Goal: Information Seeking & Learning: Check status

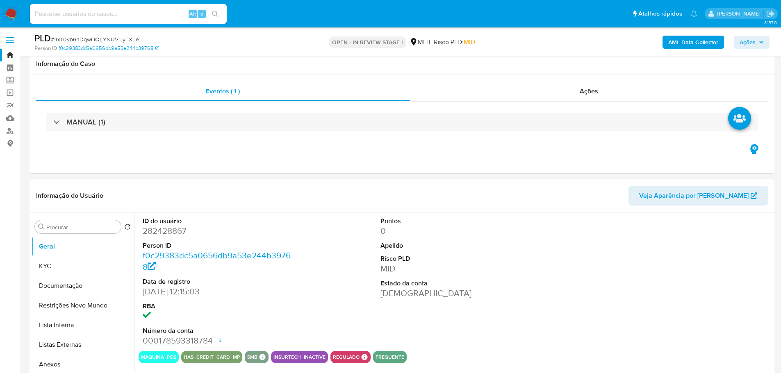
scroll to position [861, 0]
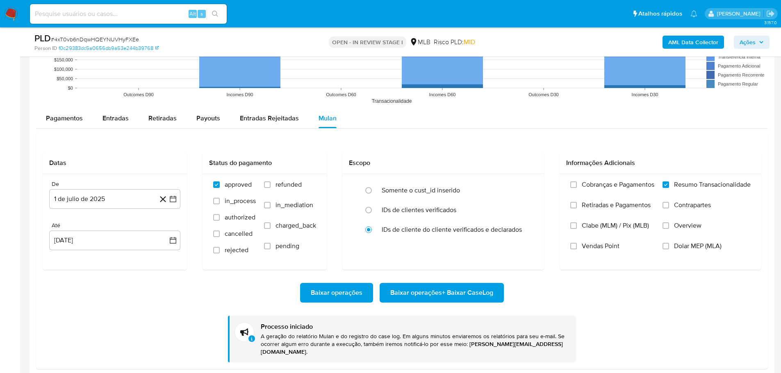
click at [133, 20] on div "Alt s" at bounding box center [128, 14] width 197 height 20
click at [127, 17] on input at bounding box center [128, 14] width 197 height 11
paste input "OMwOKimdB7O9ZZzhWe5t4YIK"
type input "OMwOKimdB7O9ZZzhWe5t4YIK"
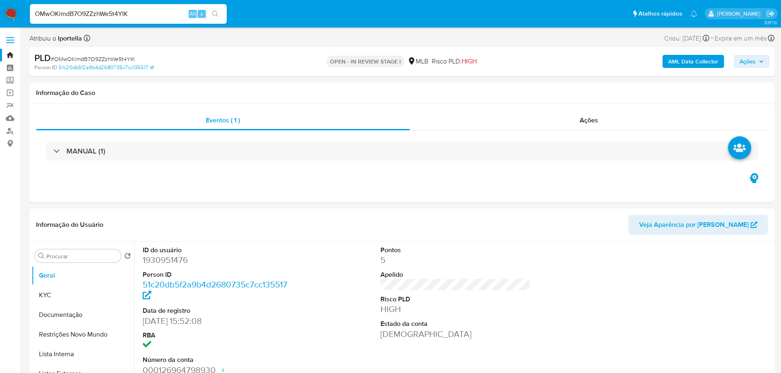
select select "10"
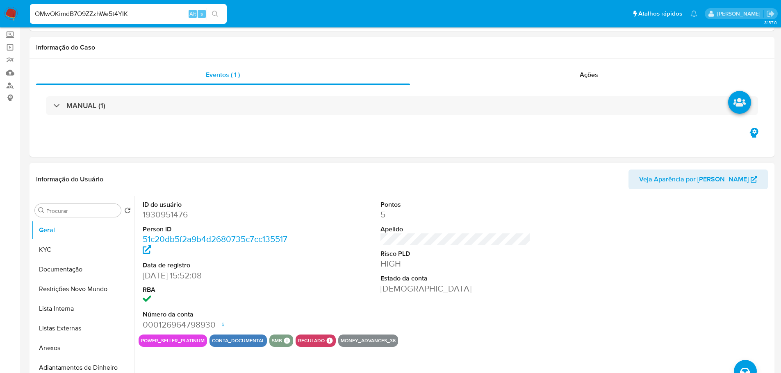
scroll to position [82, 0]
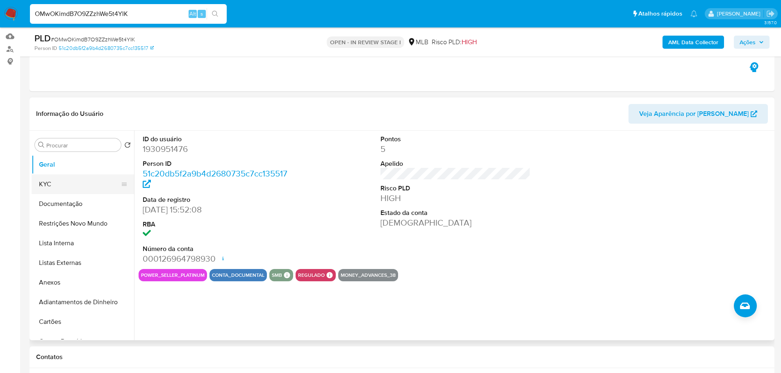
click at [55, 187] on button "KYC" at bounding box center [80, 185] width 96 height 20
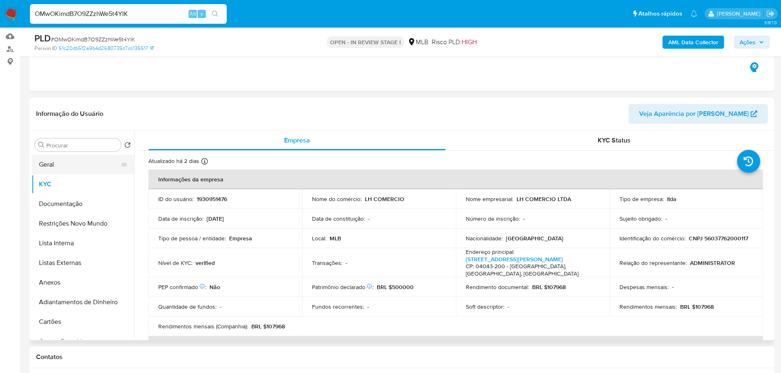
click at [53, 166] on button "Geral" at bounding box center [80, 165] width 96 height 20
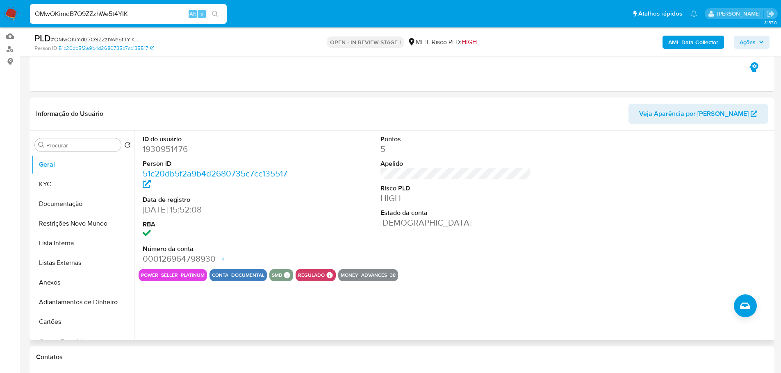
click at [493, 316] on div "ID do usuário 1930951476 Person ID 51c20db5f2a9b4d2680735c7cc135517 Data de reg…" at bounding box center [453, 236] width 638 height 210
click at [65, 199] on button "Documentação" at bounding box center [80, 204] width 96 height 20
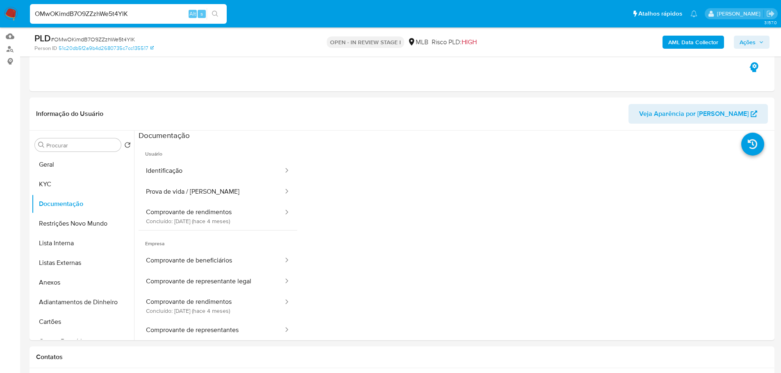
click at [229, 158] on span "Usuário" at bounding box center [218, 151] width 159 height 20
click at [221, 173] on button "Identificação" at bounding box center [212, 171] width 146 height 21
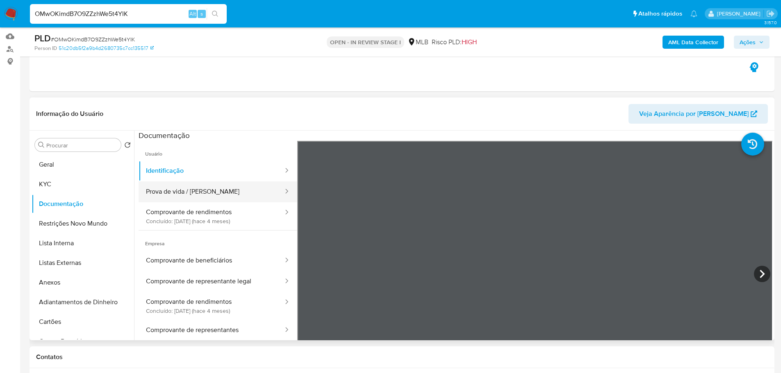
click at [244, 193] on button "Prova de vida / Selfie" at bounding box center [212, 192] width 146 height 21
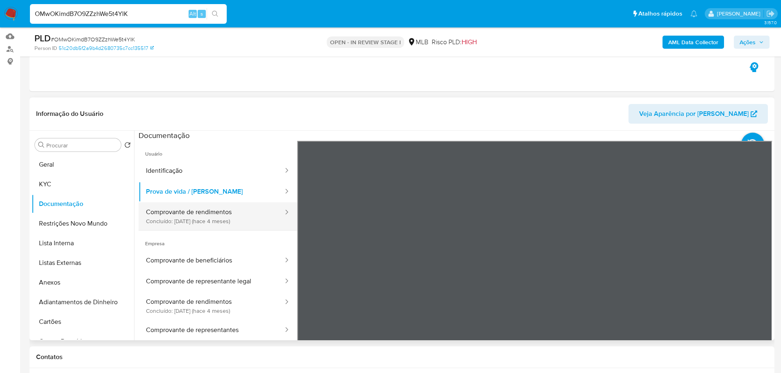
click at [207, 217] on button "Comprovante de rendimentos Concluído: 28/04/2025 (hace 4 meses)" at bounding box center [212, 217] width 146 height 28
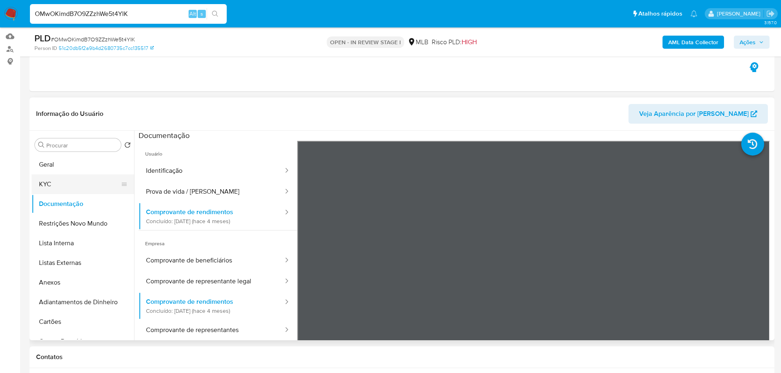
click at [91, 182] on button "KYC" at bounding box center [80, 185] width 96 height 20
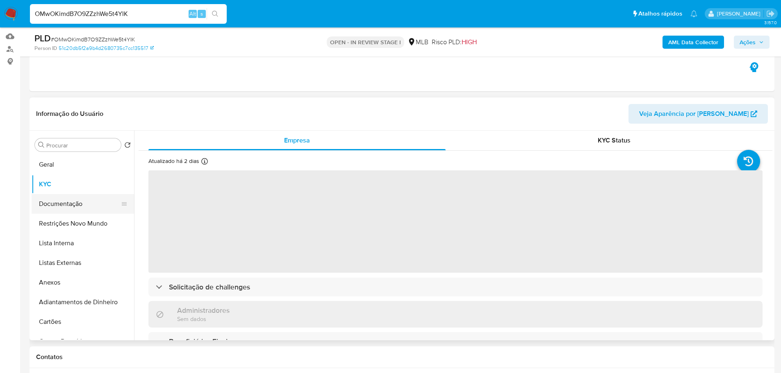
click at [102, 207] on button "Documentação" at bounding box center [80, 204] width 96 height 20
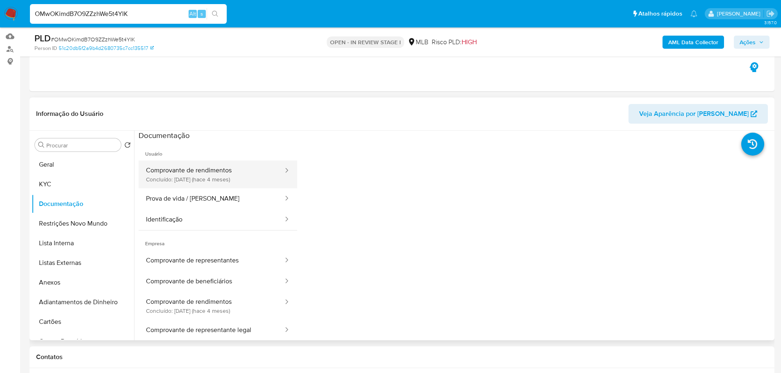
click at [205, 181] on button "Comprovante de rendimentos Concluído: 28/04/2025 (hace 4 meses)" at bounding box center [212, 175] width 146 height 28
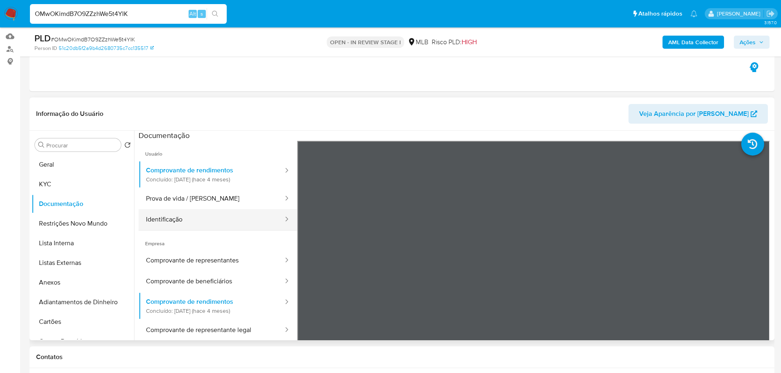
click at [223, 209] on button "Identificação" at bounding box center [212, 219] width 146 height 21
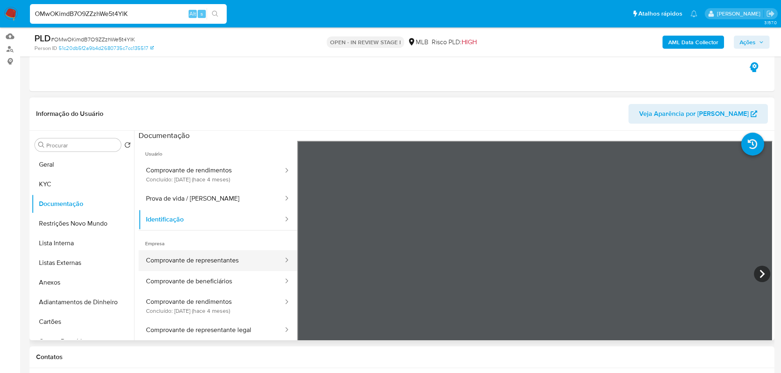
click at [223, 265] on button "Comprovante de representantes" at bounding box center [212, 260] width 146 height 21
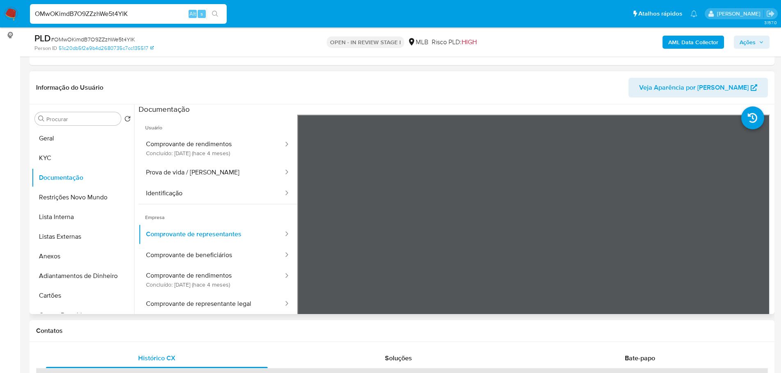
scroll to position [123, 0]
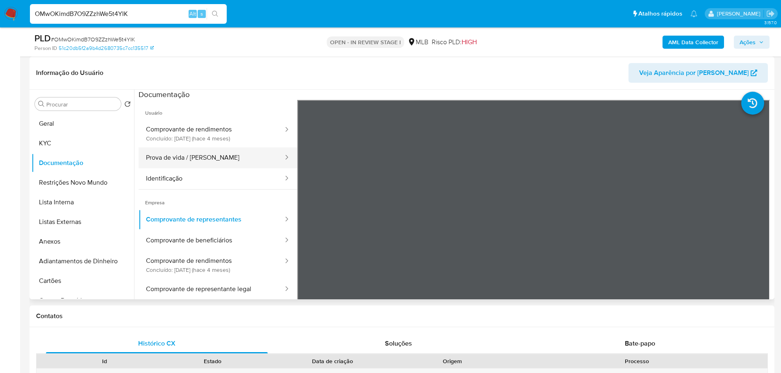
click at [195, 161] on button "Prova de vida / Selfie" at bounding box center [212, 158] width 146 height 21
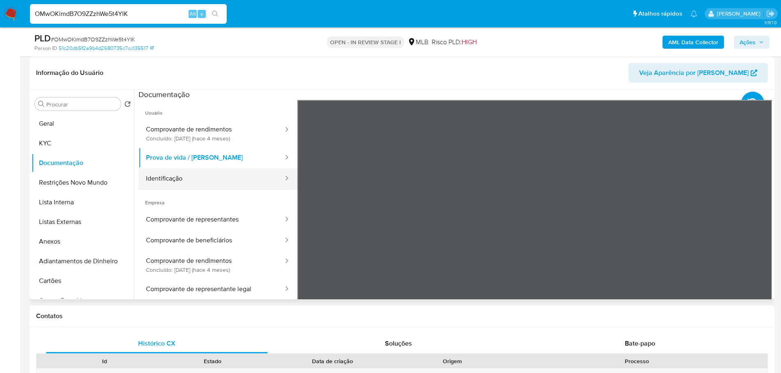
click at [192, 177] on button "Identificação" at bounding box center [212, 178] width 146 height 21
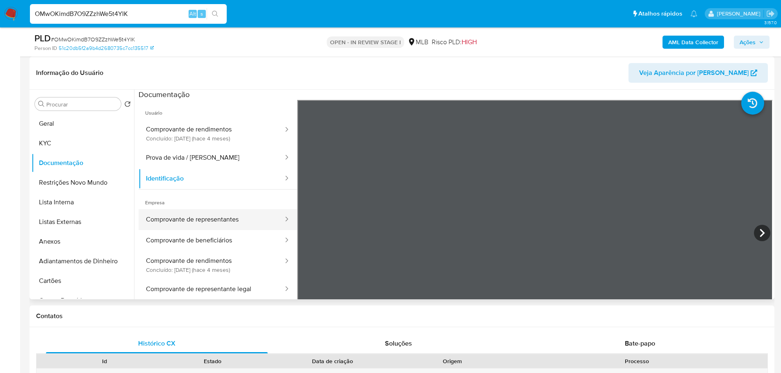
click at [220, 217] on button "Comprovante de representantes" at bounding box center [212, 219] width 146 height 21
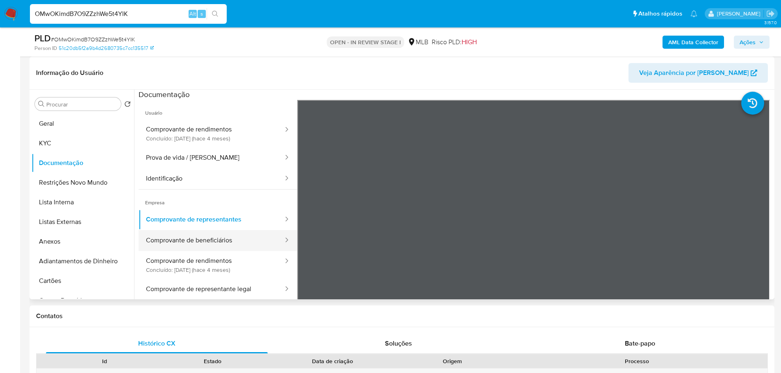
click at [248, 243] on button "Comprovante de beneficiários" at bounding box center [212, 240] width 146 height 21
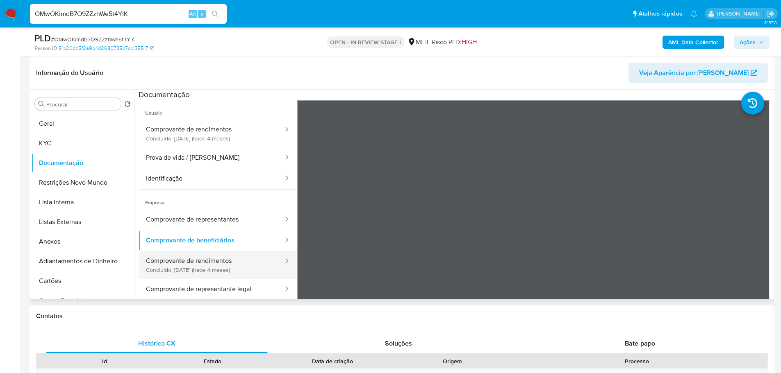
click at [223, 264] on button "Comprovante de rendimentos Concluído: 28/04/2025 (hace 4 meses)" at bounding box center [212, 265] width 146 height 28
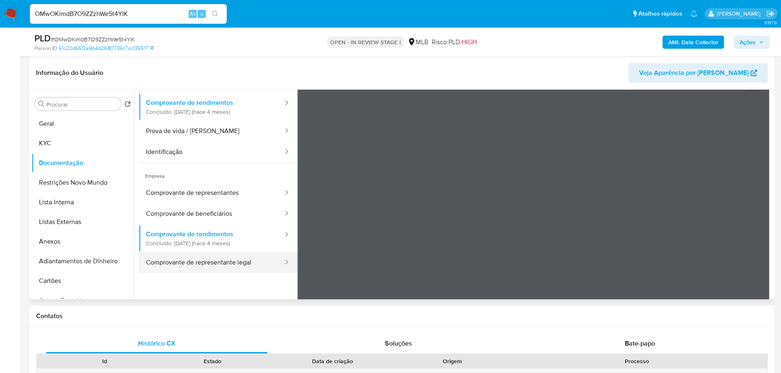
scroll to position [41, 0]
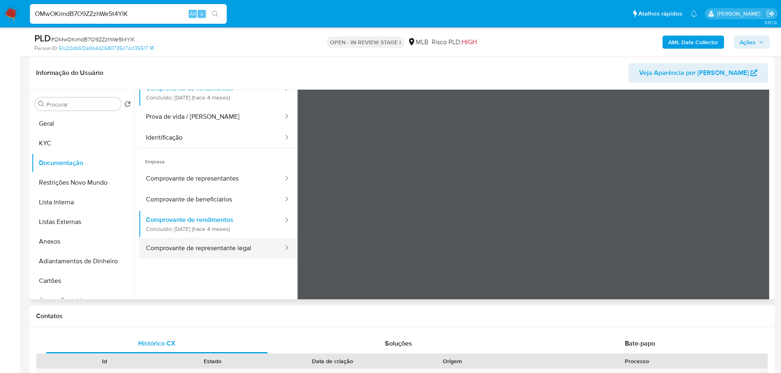
click at [215, 247] on button "Comprovante de representante legal" at bounding box center [212, 248] width 146 height 21
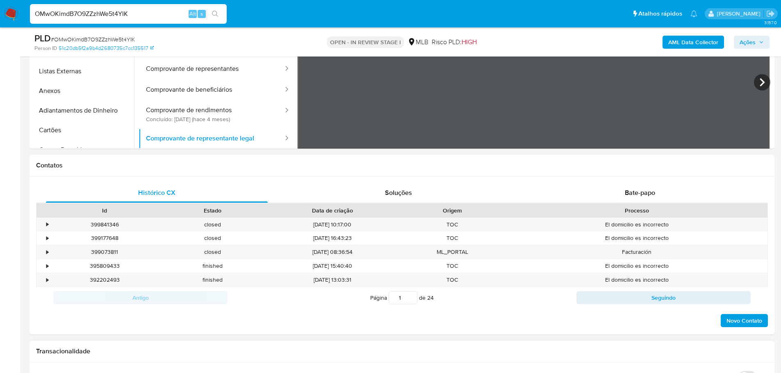
scroll to position [451, 0]
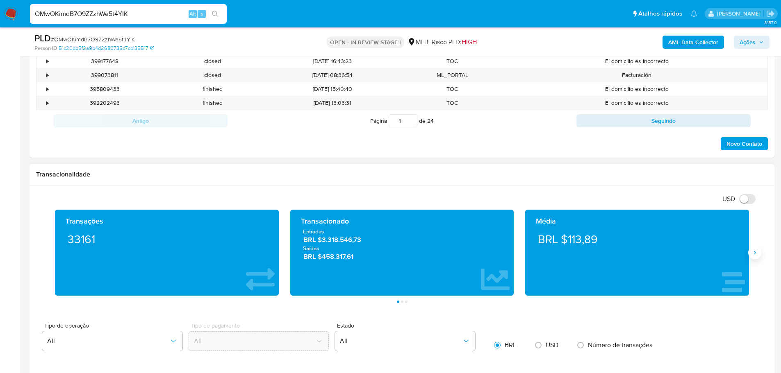
click at [755, 255] on icon "Siguiente" at bounding box center [754, 253] width 7 height 7
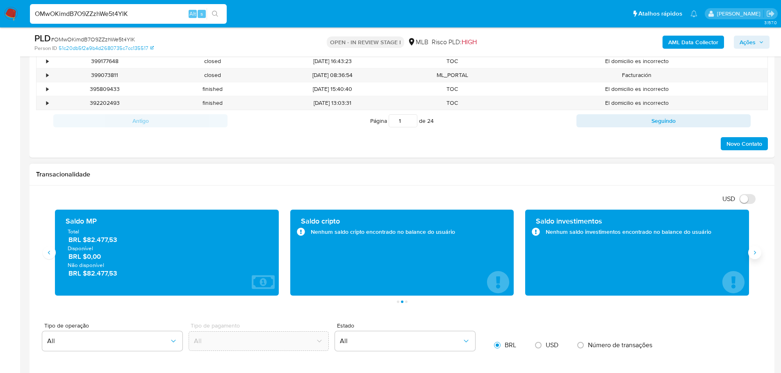
click at [755, 255] on icon "Siguiente" at bounding box center [754, 253] width 7 height 7
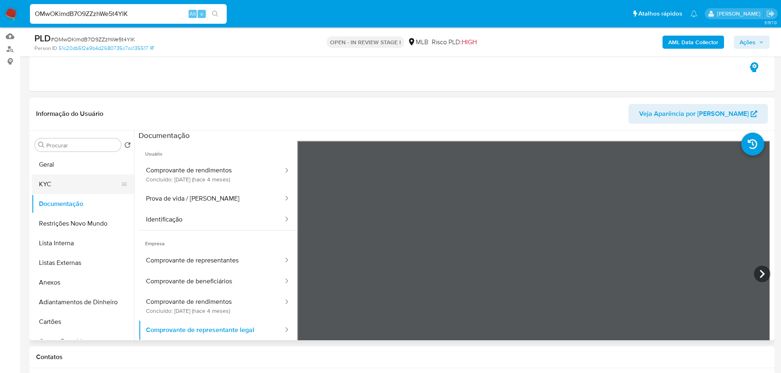
click at [77, 186] on button "KYC" at bounding box center [80, 185] width 96 height 20
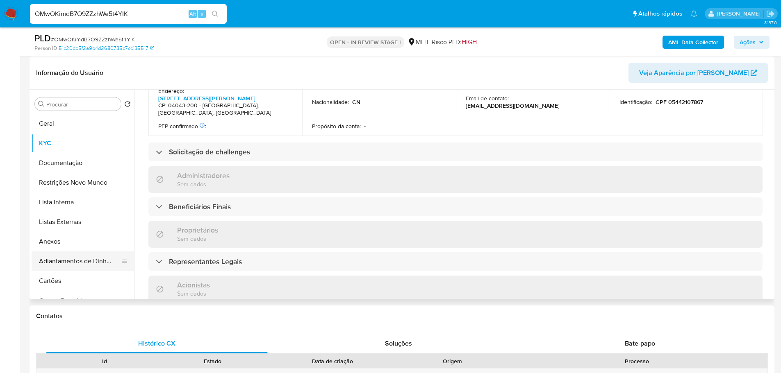
scroll to position [465, 0]
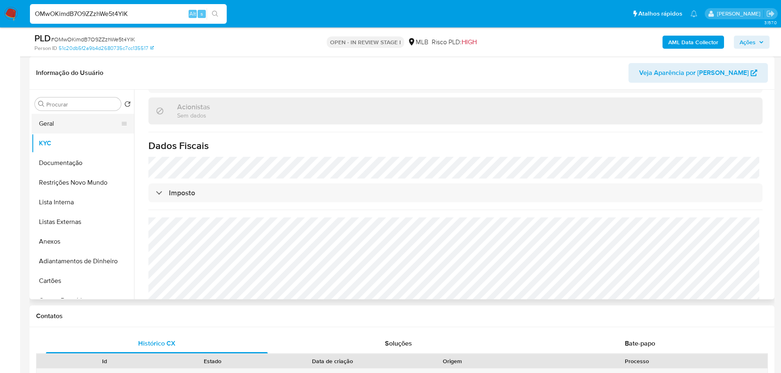
click at [68, 125] on button "Geral" at bounding box center [80, 124] width 96 height 20
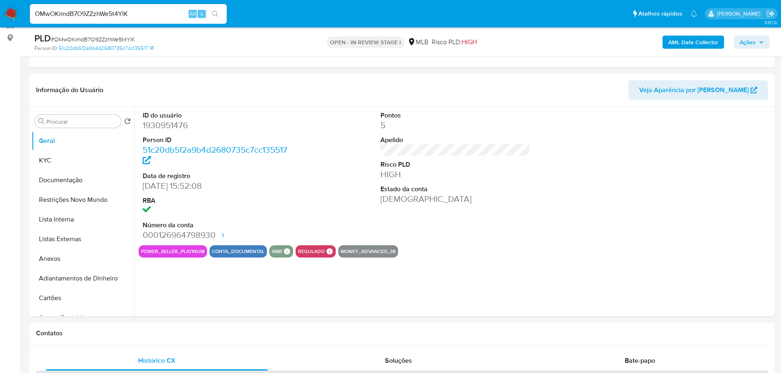
scroll to position [104, 0]
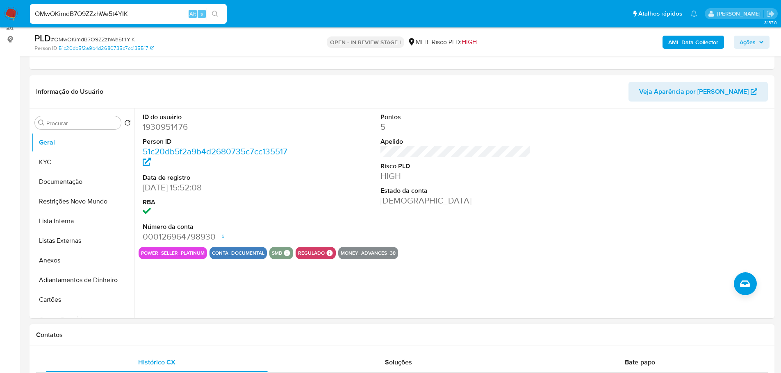
click at [214, 331] on h1 "Contatos" at bounding box center [402, 335] width 732 height 8
click at [67, 164] on button "KYC" at bounding box center [80, 163] width 96 height 20
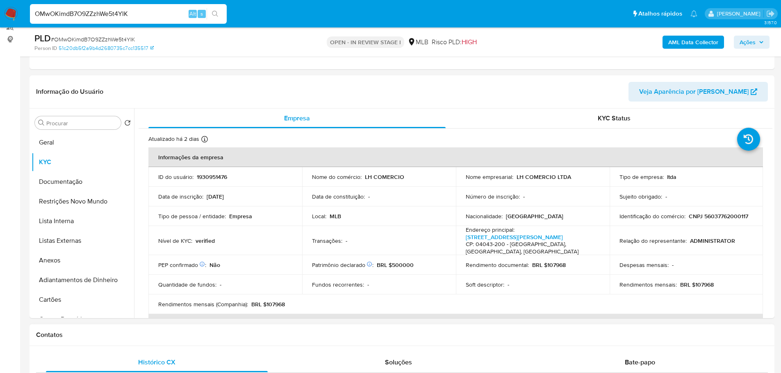
click at [141, 335] on h1 "Contatos" at bounding box center [402, 335] width 732 height 8
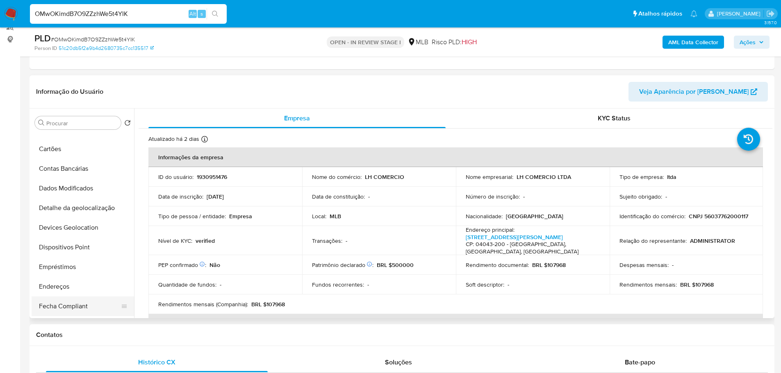
scroll to position [205, 0]
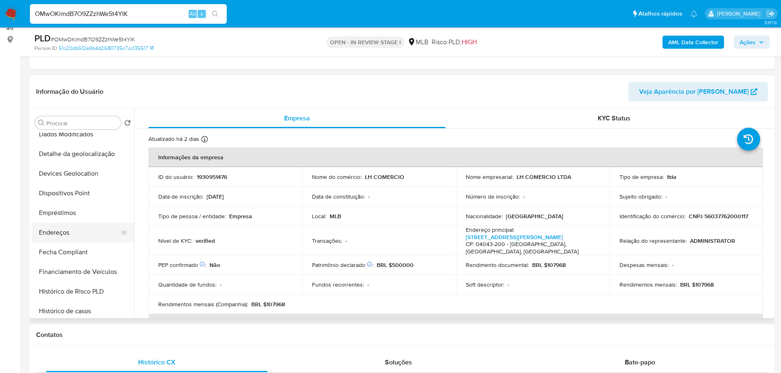
click at [63, 232] on button "Endereços" at bounding box center [80, 233] width 96 height 20
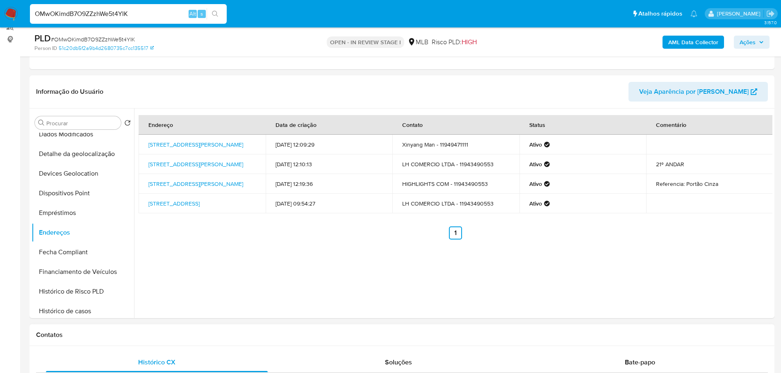
click at [129, 336] on h1 "Contatos" at bounding box center [402, 335] width 732 height 8
click at [94, 156] on button "Detalhe da geolocalização" at bounding box center [80, 154] width 96 height 20
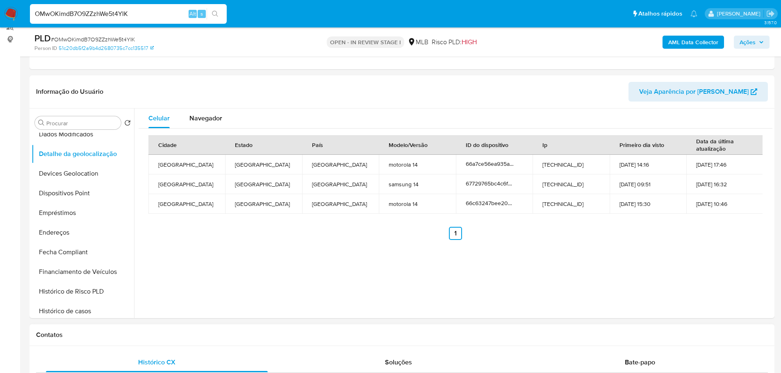
click at [216, 333] on h1 "Contatos" at bounding box center [402, 335] width 732 height 8
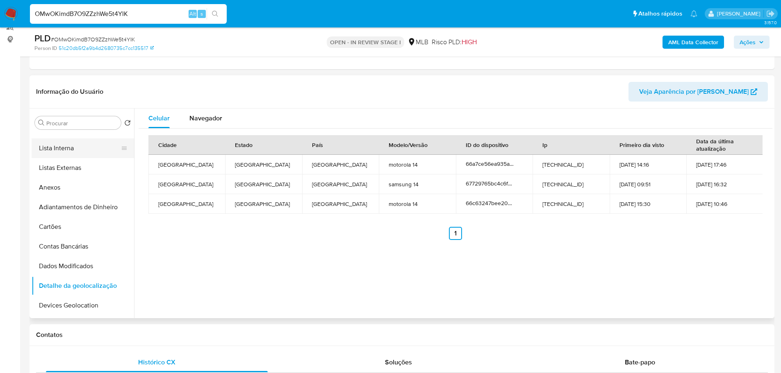
scroll to position [0, 0]
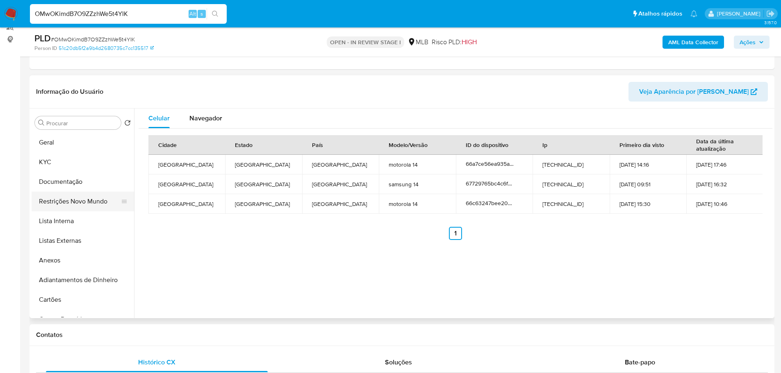
click at [82, 200] on button "Restrições Novo Mundo" at bounding box center [80, 202] width 96 height 20
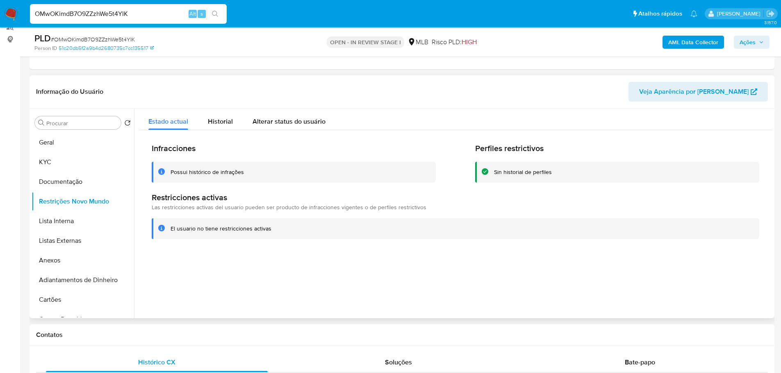
drag, startPoint x: 218, startPoint y: 335, endPoint x: 148, endPoint y: 306, distance: 75.3
click at [218, 335] on h1 "Contatos" at bounding box center [402, 335] width 732 height 8
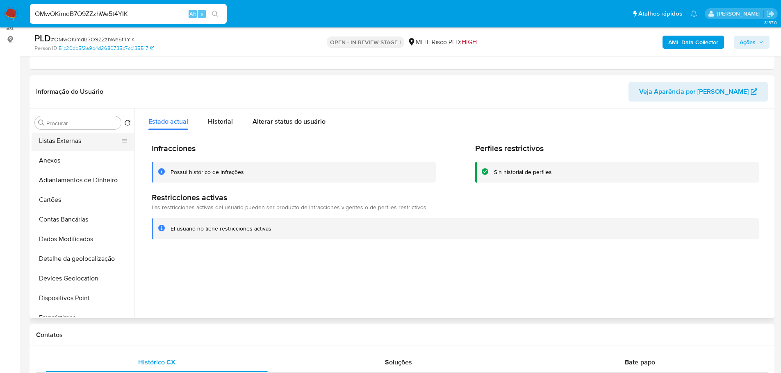
scroll to position [123, 0]
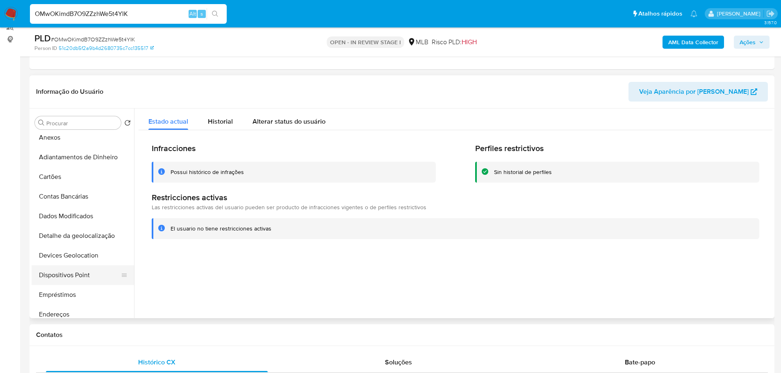
click at [79, 271] on button "Dispositivos Point" at bounding box center [80, 276] width 96 height 20
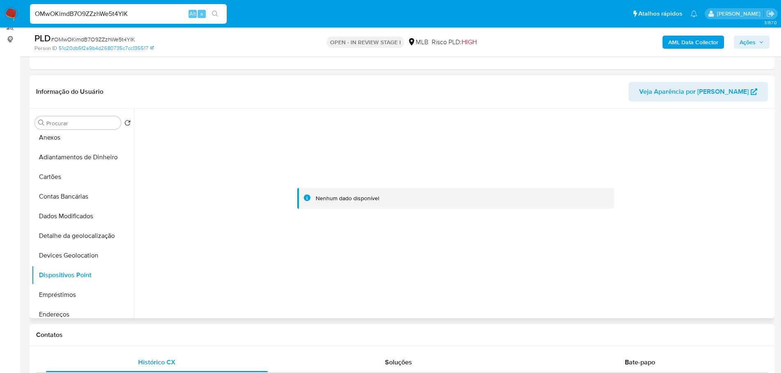
drag, startPoint x: 365, startPoint y: 331, endPoint x: 359, endPoint y: 316, distance: 16.0
click at [365, 331] on h1 "Contatos" at bounding box center [402, 335] width 732 height 8
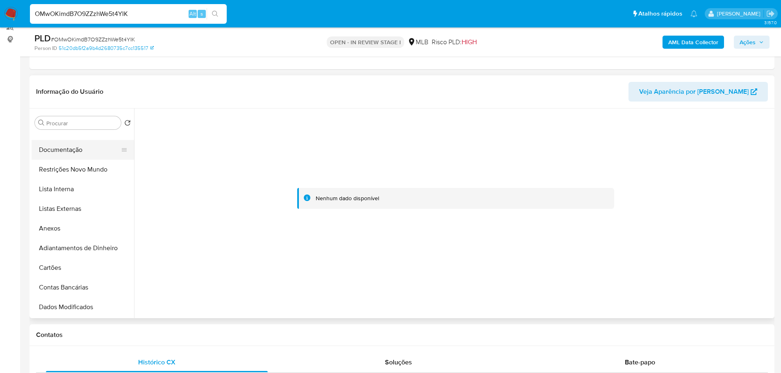
scroll to position [0, 0]
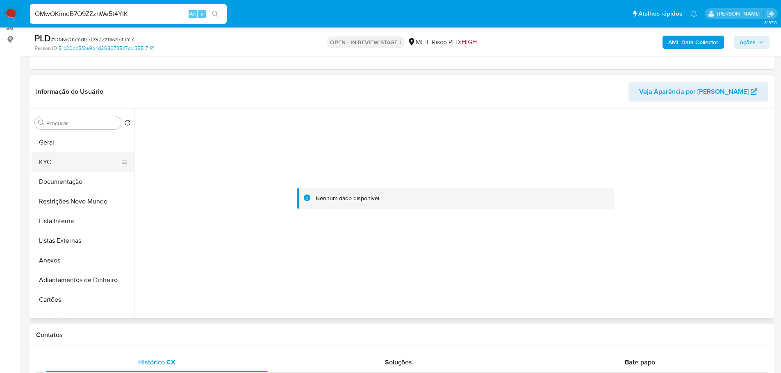
click at [47, 167] on button "KYC" at bounding box center [80, 163] width 96 height 20
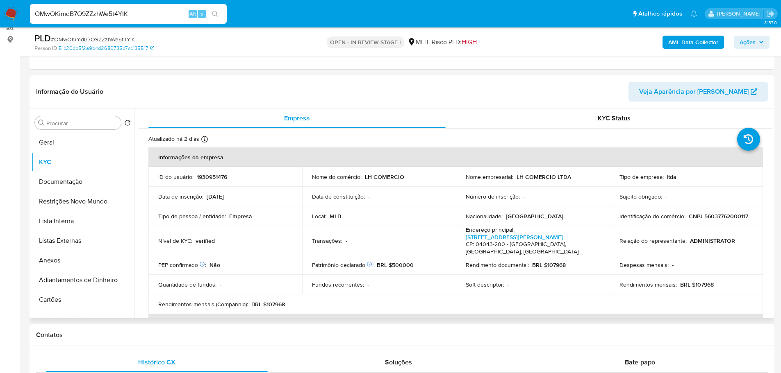
click at [705, 220] on p "CNPJ 56037762000117" at bounding box center [718, 216] width 59 height 7
copy p "56037762000117"
click at [209, 181] on td "ID do usuário : 1930951476" at bounding box center [225, 177] width 154 height 20
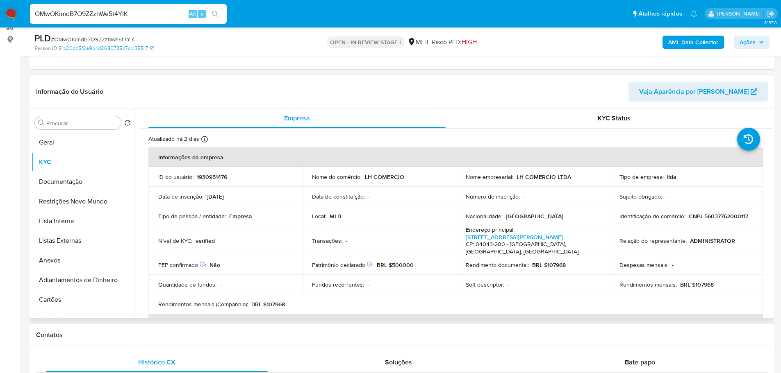
click at [204, 176] on p "1930951476" at bounding box center [212, 176] width 30 height 7
copy p "1930951476"
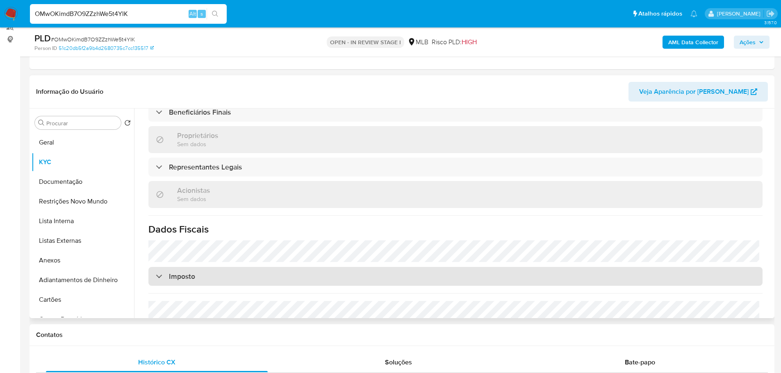
scroll to position [476, 0]
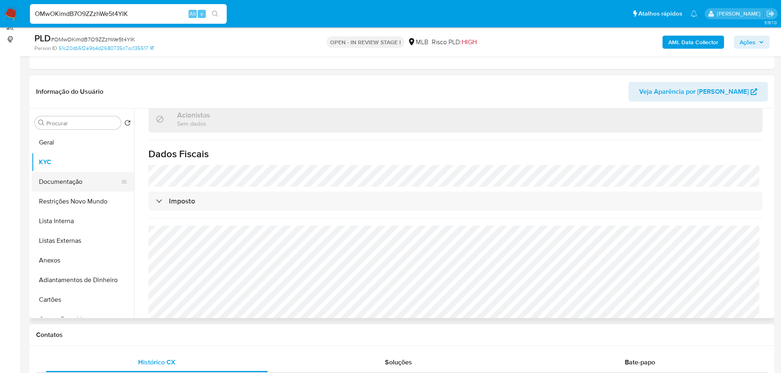
click at [73, 176] on button "Documentação" at bounding box center [80, 182] width 96 height 20
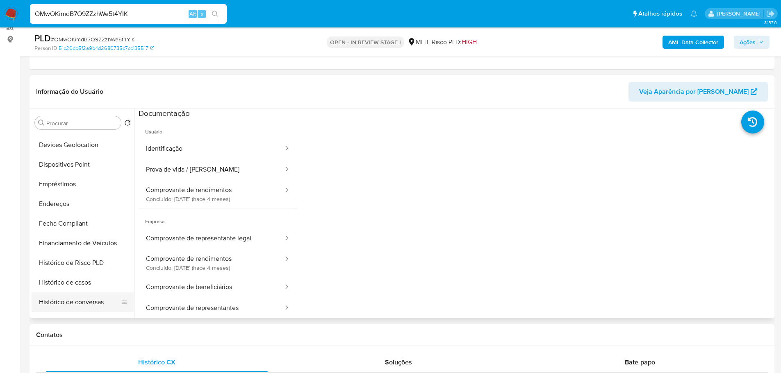
scroll to position [287, 0]
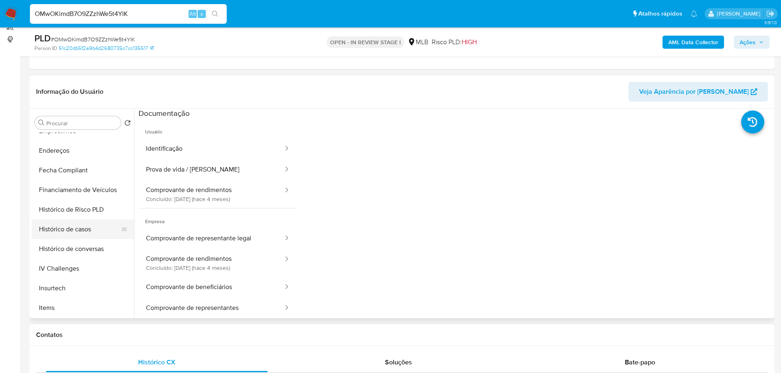
click at [78, 237] on button "Histórico de casos" at bounding box center [80, 230] width 96 height 20
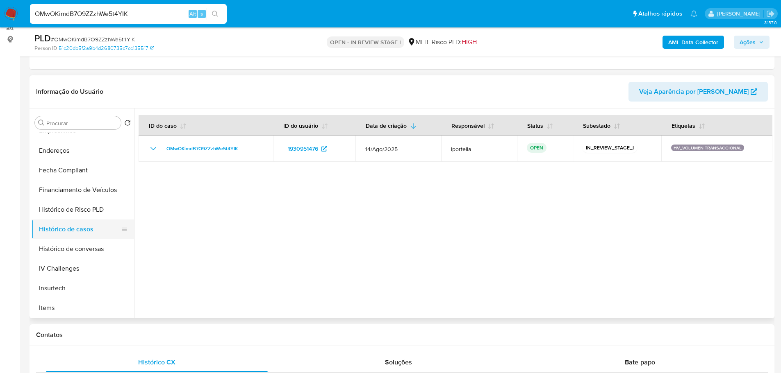
scroll to position [0, 0]
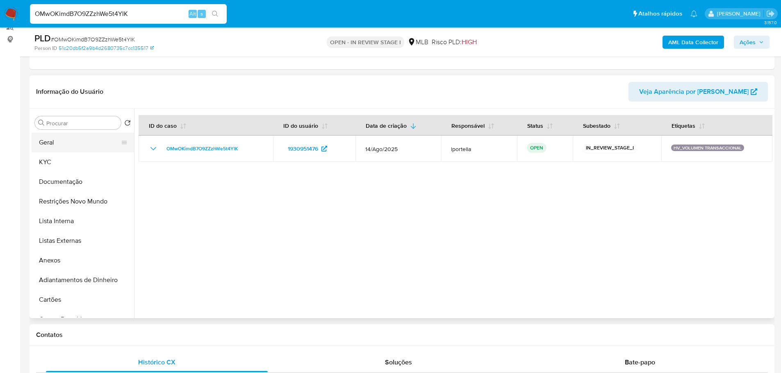
click at [69, 139] on button "Geral" at bounding box center [80, 143] width 96 height 20
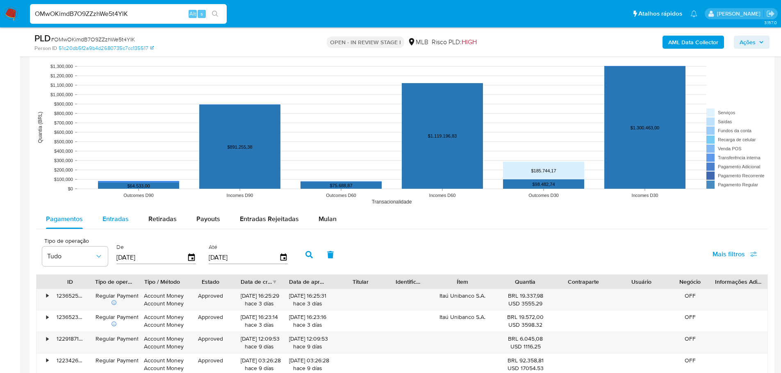
click at [103, 219] on span "Entradas" at bounding box center [115, 218] width 26 height 9
select select "10"
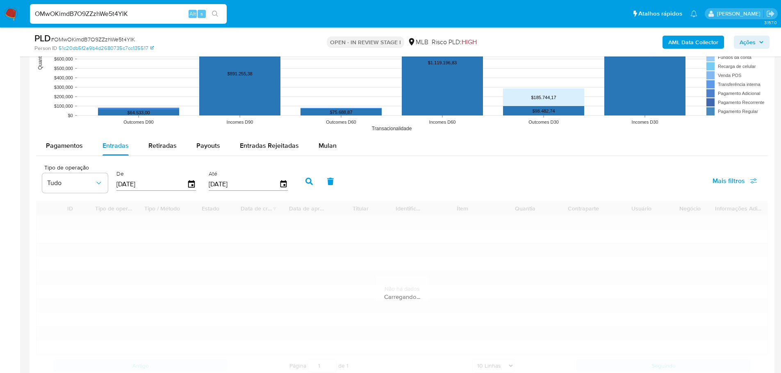
scroll to position [883, 0]
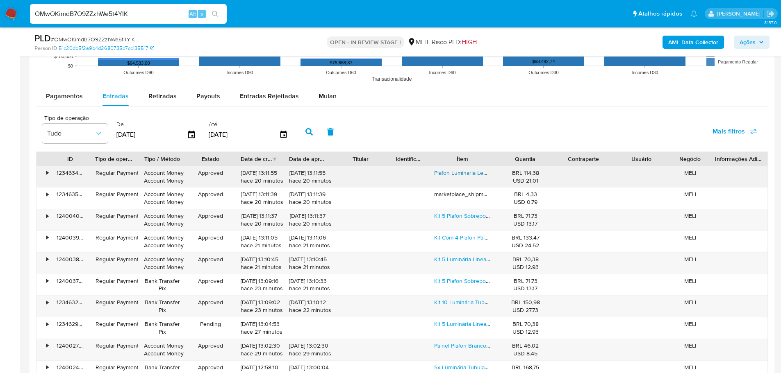
click at [466, 174] on link "Plafon Luminaria Led Sobrepor 40w 40x40 Painel Bivolt 4000k" at bounding box center [514, 173] width 160 height 8
click at [475, 225] on div "Kit 5 Plafon Sobrepor 25w 21x21 Quadrado 6500k Branca Frio Branco" at bounding box center [462, 219] width 68 height 21
click at [460, 220] on link "Kit 5 Plafon Sobrepor 25w 21x21 Quadrado 6500k Branca Frio Branco" at bounding box center [522, 216] width 177 height 8
click at [458, 257] on link "Kit 5 Luminária Linear Tubular 120cm Sobrepor 40w Led 6500k Cor Branco" at bounding box center [529, 259] width 191 height 8
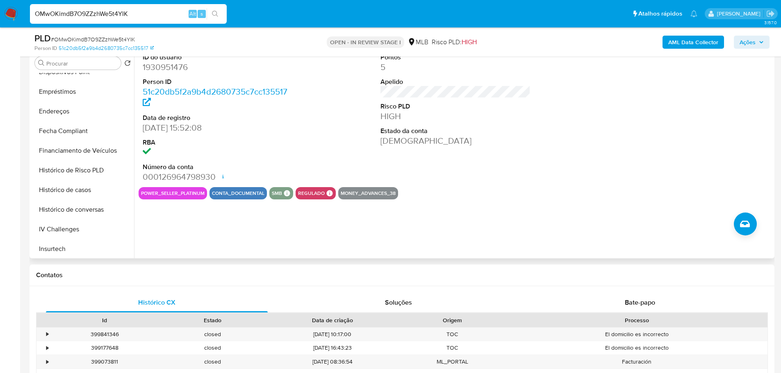
scroll to position [366, 0]
click at [69, 167] on button "Items" at bounding box center [80, 169] width 96 height 20
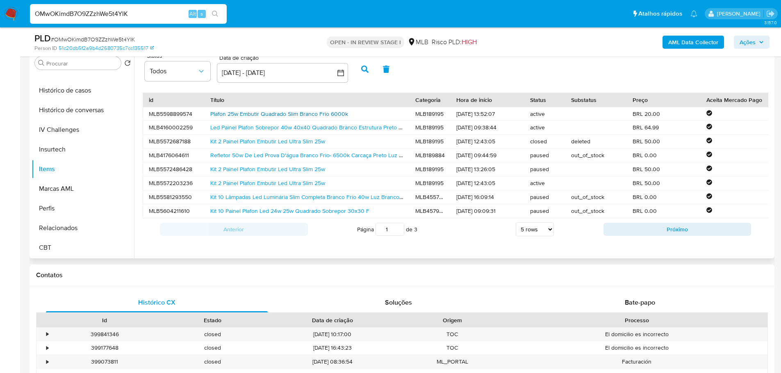
click at [275, 114] on link "Plafon 25w Embutir Quadrado Slim Branco Frio 6000k" at bounding box center [279, 114] width 138 height 8
click at [749, 38] on span "Ações" at bounding box center [748, 42] width 16 height 13
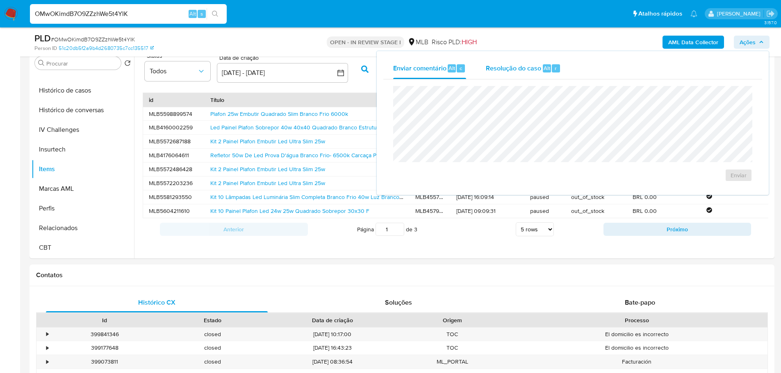
click at [536, 69] on span "Resolução do caso" at bounding box center [513, 67] width 55 height 9
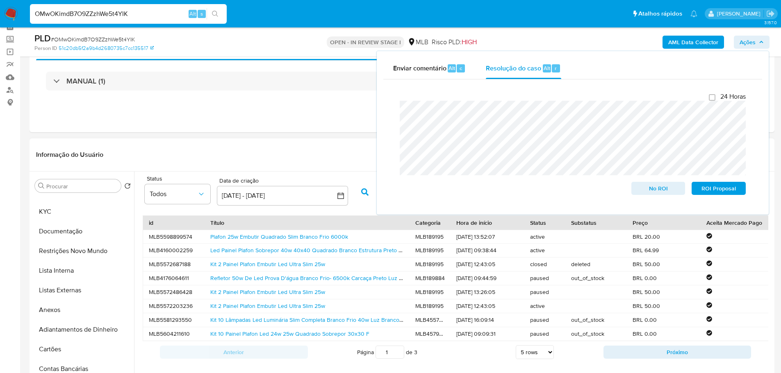
scroll to position [0, 0]
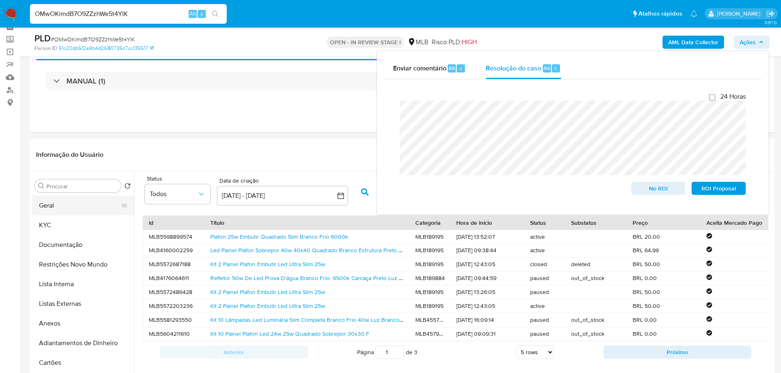
click at [57, 204] on button "Geral" at bounding box center [80, 206] width 96 height 20
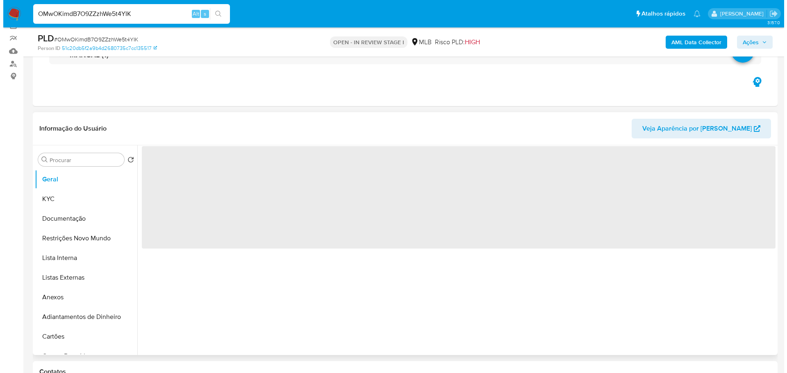
scroll to position [82, 0]
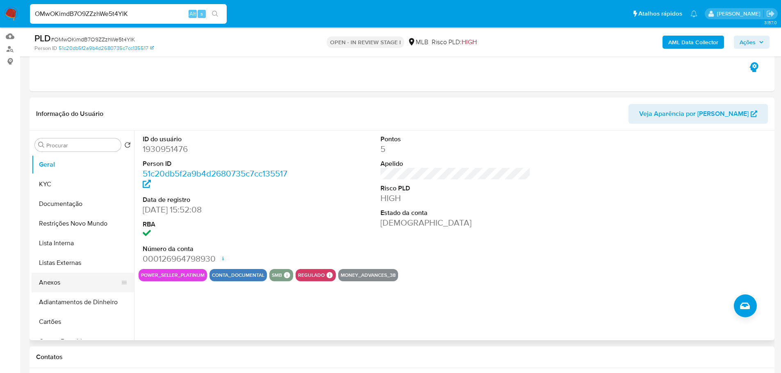
click at [86, 290] on button "Anexos" at bounding box center [80, 283] width 96 height 20
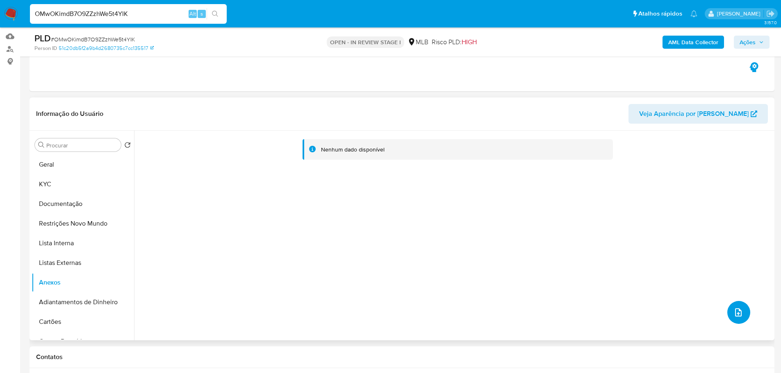
click at [739, 310] on icon "upload-file" at bounding box center [738, 313] width 10 height 10
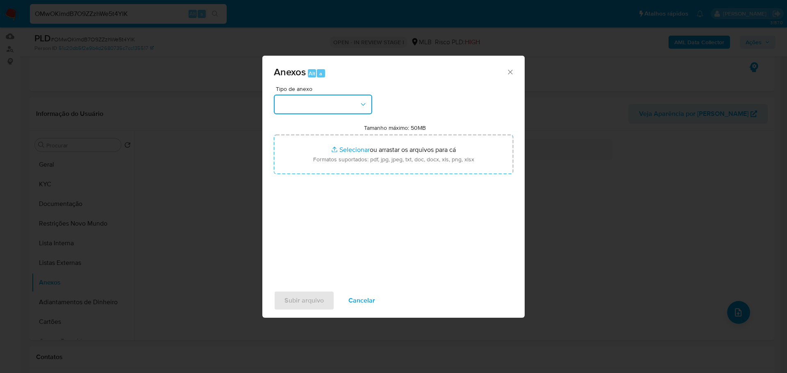
click at [316, 105] on button "button" at bounding box center [323, 105] width 98 height 20
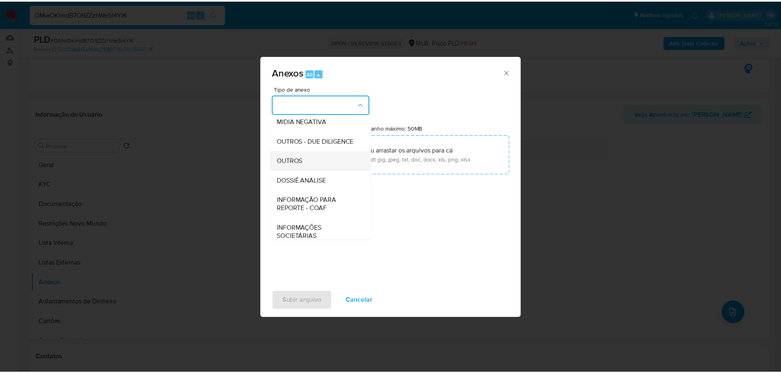
scroll to position [126, 0]
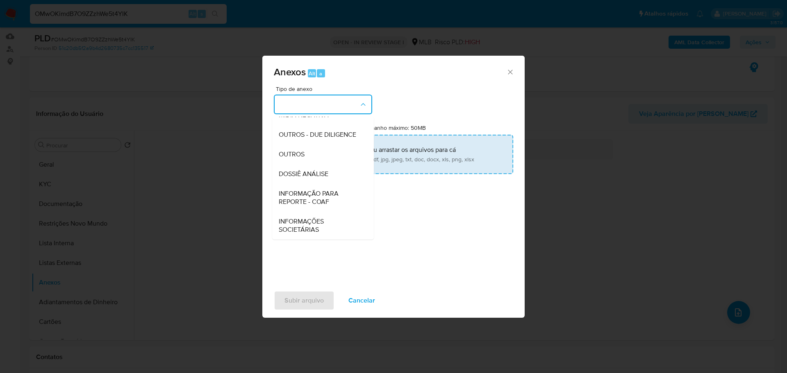
click at [313, 154] on div "OUTROS" at bounding box center [321, 155] width 84 height 20
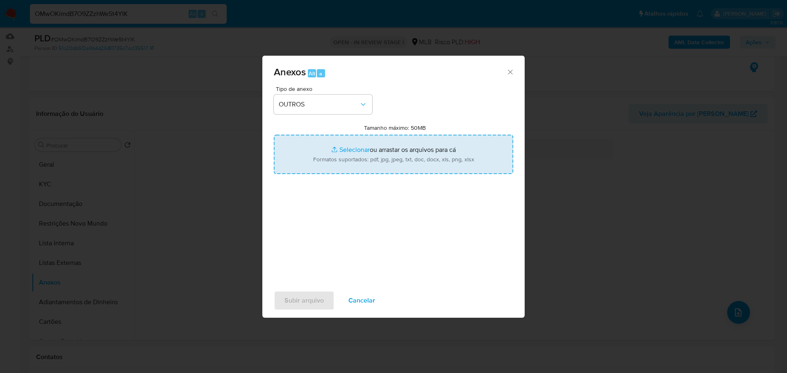
type input "C:\fakepath\Mulan 1930951476_2025_08_27_16_20_33.xlsx"
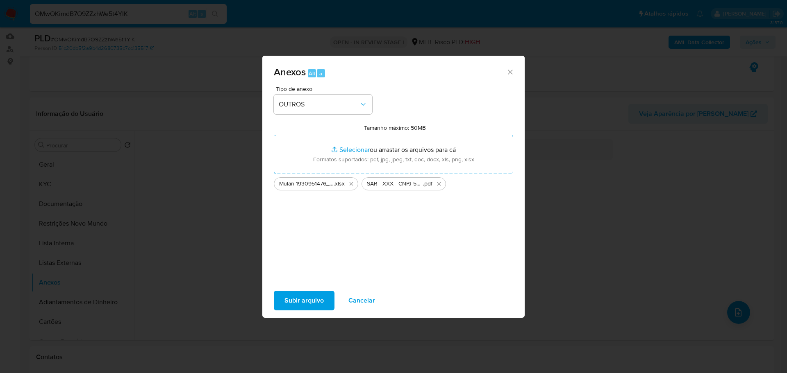
drag, startPoint x: 369, startPoint y: 153, endPoint x: 314, endPoint y: 295, distance: 152.0
click at [314, 295] on span "Subir arquivo" at bounding box center [304, 301] width 39 height 18
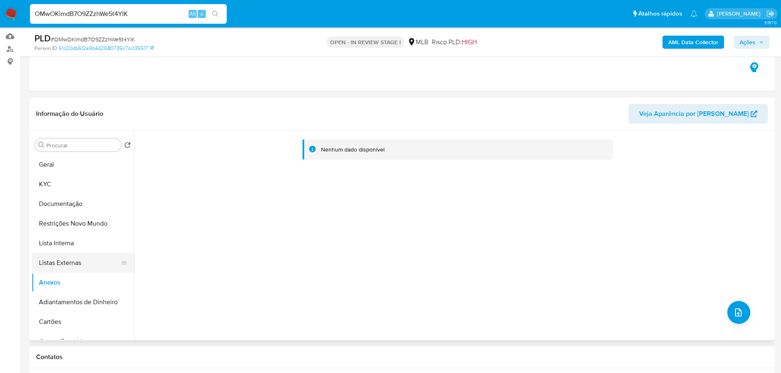
click at [88, 253] on button "Listas Externas" at bounding box center [80, 263] width 96 height 20
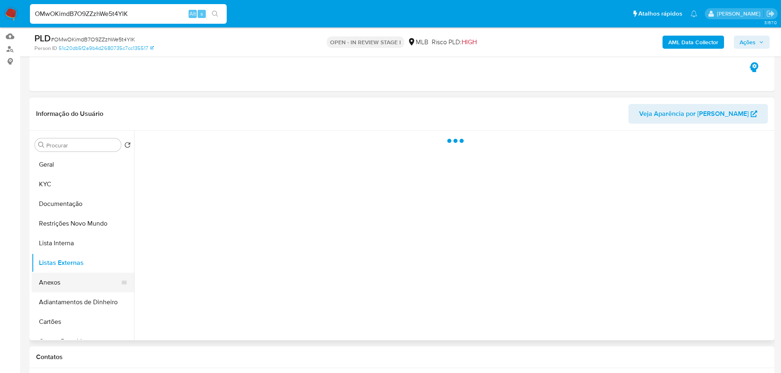
click at [80, 280] on button "Anexos" at bounding box center [80, 283] width 96 height 20
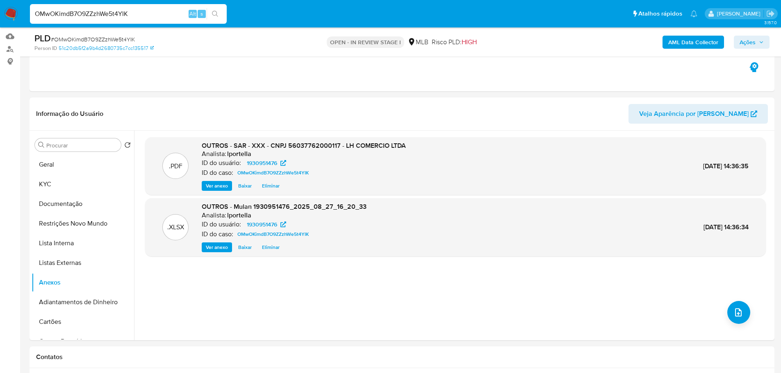
click at [754, 40] on span "Ações" at bounding box center [748, 42] width 16 height 13
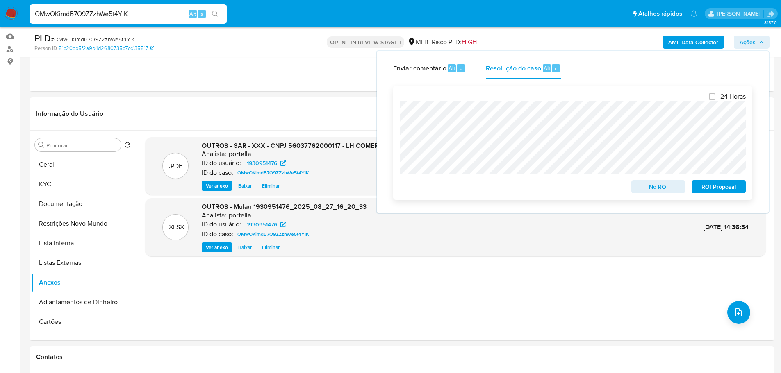
click at [731, 190] on span "ROI Proposal" at bounding box center [718, 186] width 43 height 11
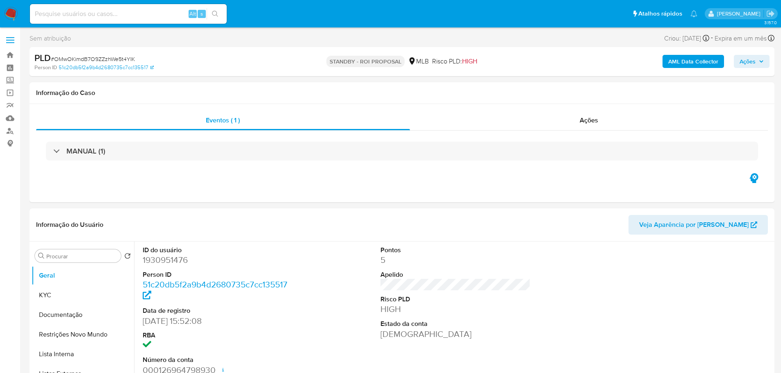
select select "10"
click at [96, 57] on span "# OMwOKimdB7O9ZZzhWe5t4YIK" at bounding box center [93, 59] width 84 height 8
copy span "OMwOKimdB7O9ZZzhWe5t4YIK"
click at [13, 11] on img at bounding box center [11, 14] width 14 height 14
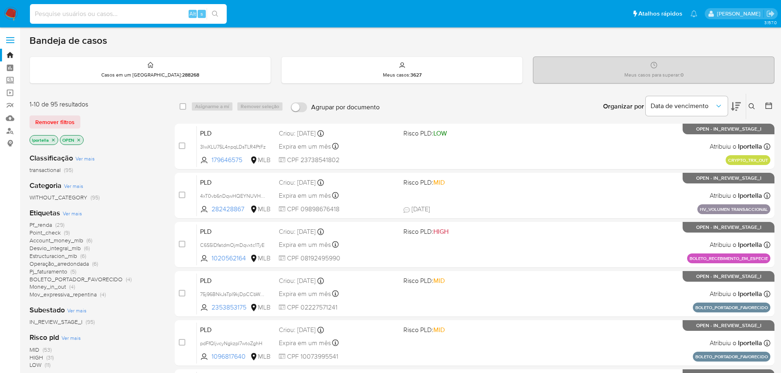
click at [66, 10] on input at bounding box center [128, 14] width 197 height 11
paste input "4xT0vb6nDqwHQEYNUVHyFXEe"
type input "4xT0vb6nDqwHQEYNUVHyFXEe"
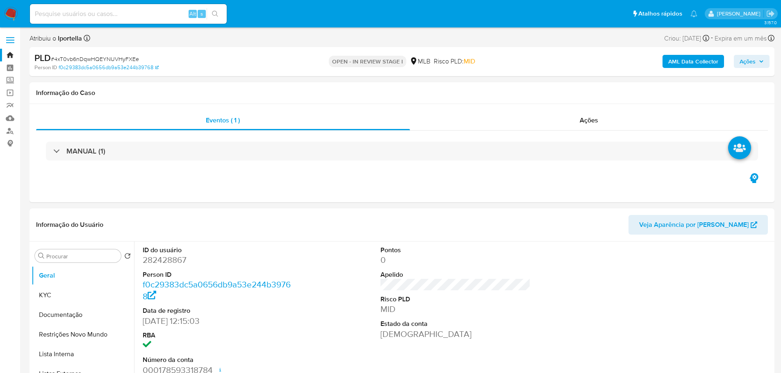
select select "10"
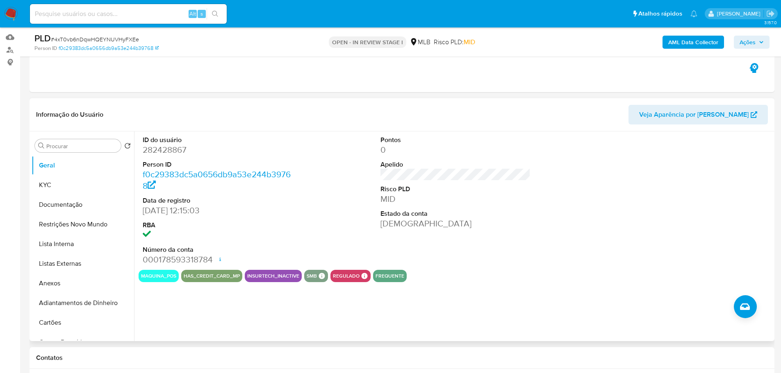
scroll to position [82, 0]
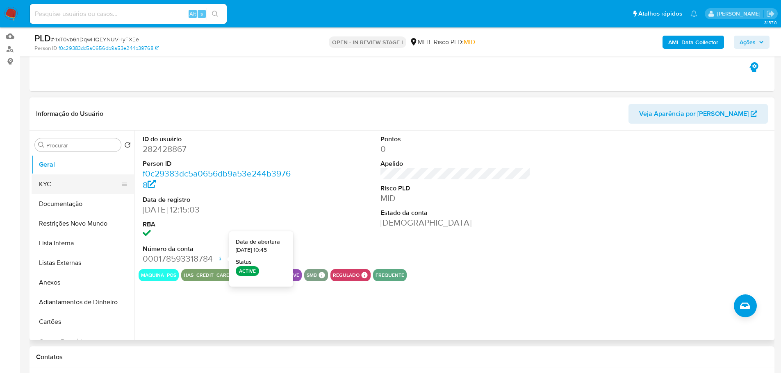
click at [55, 186] on button "KYC" at bounding box center [80, 185] width 96 height 20
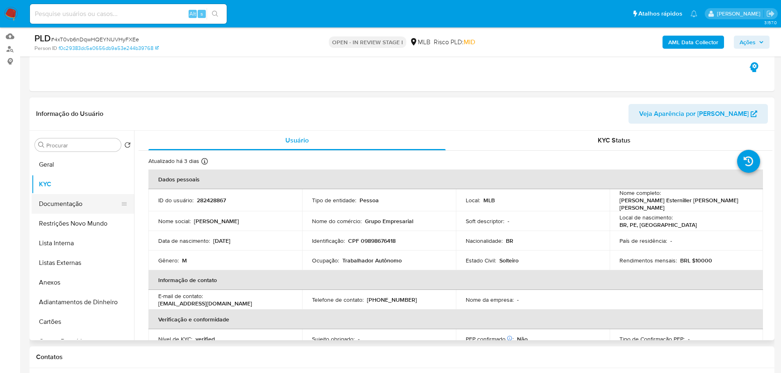
click at [56, 203] on button "Documentação" at bounding box center [80, 204] width 96 height 20
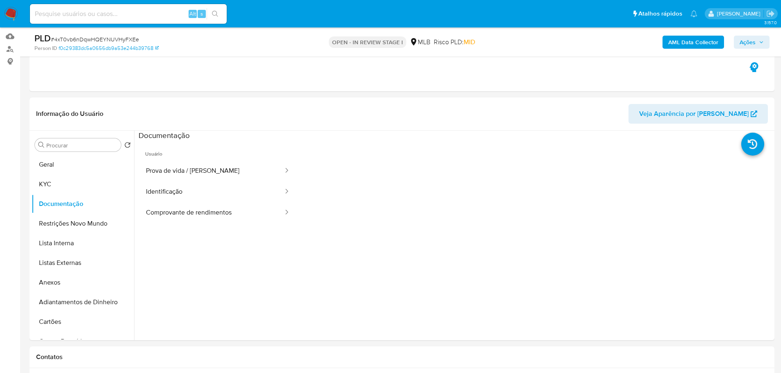
click at [176, 173] on button "Prova de vida / Selfie" at bounding box center [212, 171] width 146 height 21
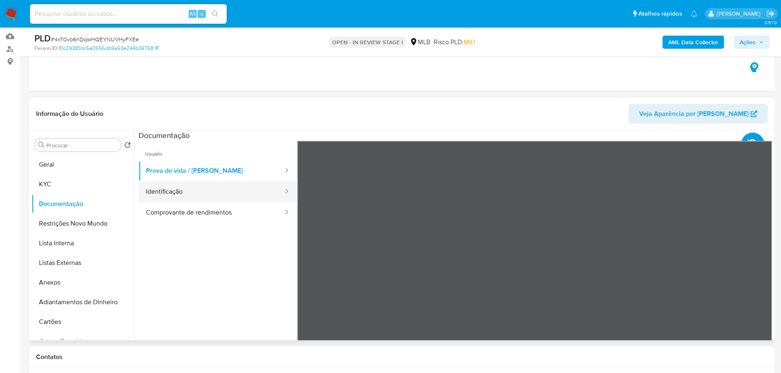
click at [224, 189] on button "Identificação" at bounding box center [212, 192] width 146 height 21
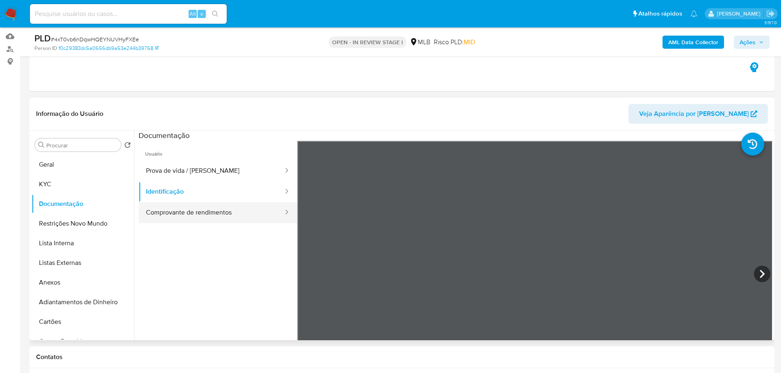
click at [241, 222] on button "Comprovante de rendimentos" at bounding box center [212, 213] width 146 height 21
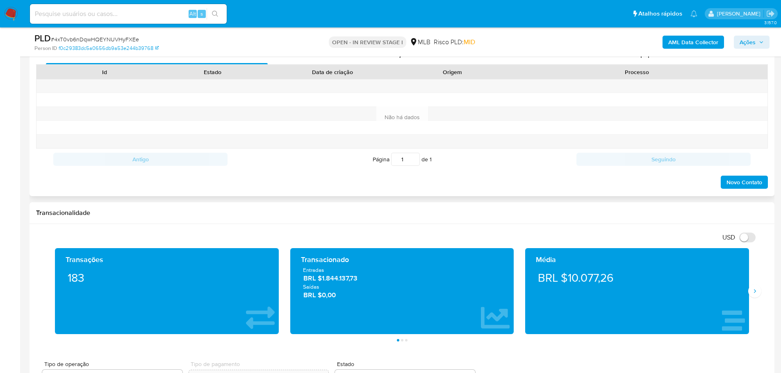
scroll to position [287, 0]
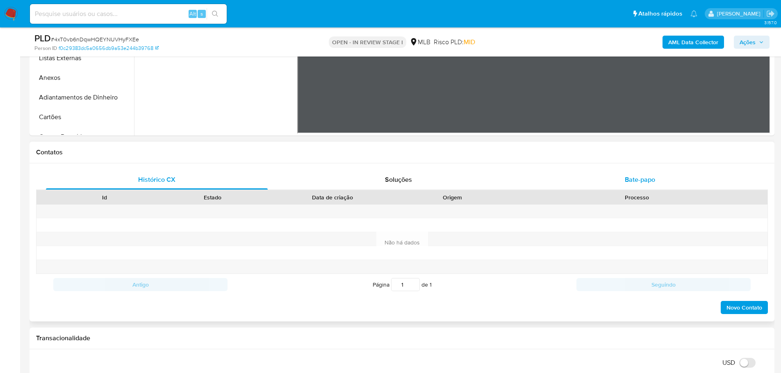
click at [643, 182] on span "Bate-papo" at bounding box center [640, 179] width 30 height 9
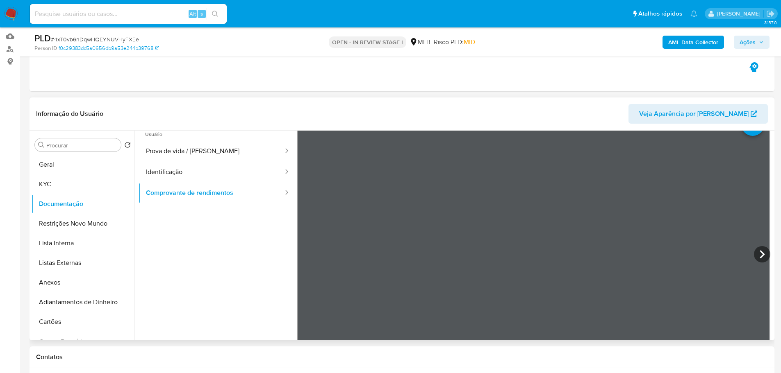
scroll to position [0, 0]
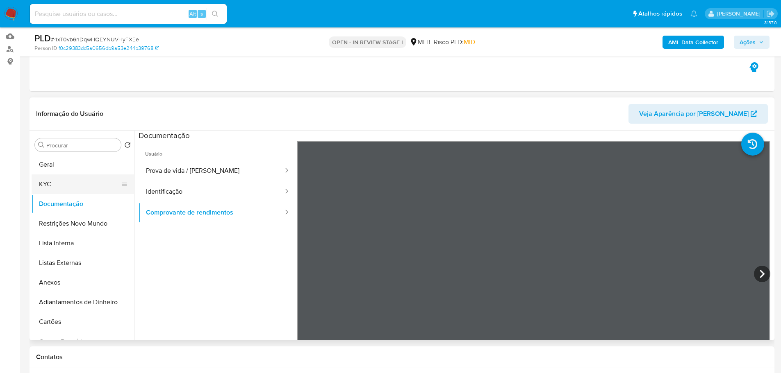
click at [64, 180] on button "KYC" at bounding box center [80, 185] width 96 height 20
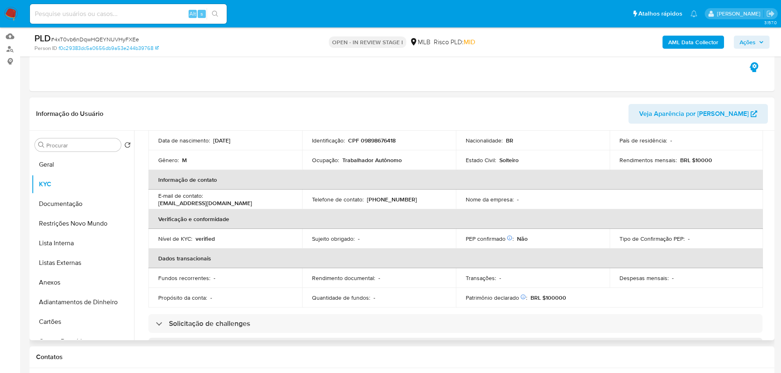
scroll to position [55, 0]
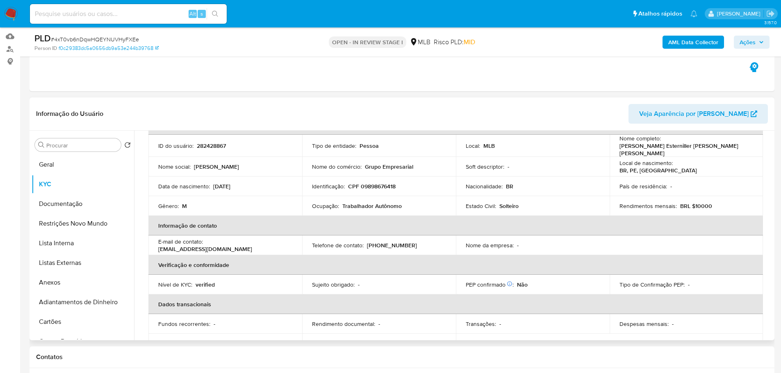
click at [380, 204] on p "Trabalhador Autônomo" at bounding box center [371, 206] width 59 height 7
copy p "Autônomo"
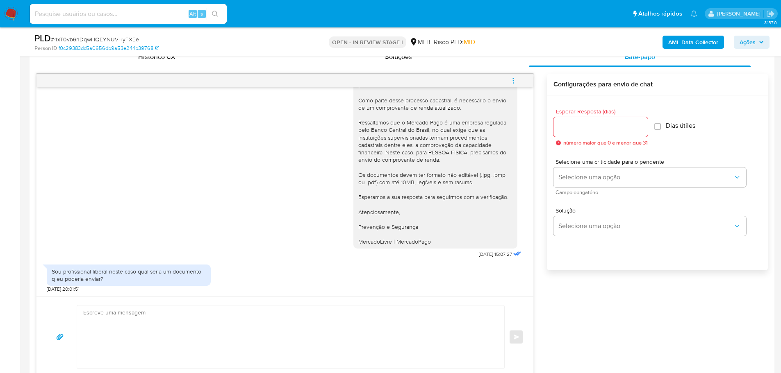
scroll to position [656, 0]
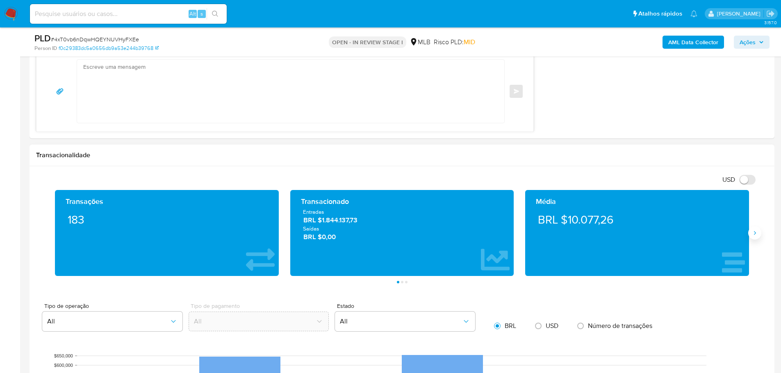
click at [759, 233] on button "Siguiente" at bounding box center [754, 233] width 13 height 13
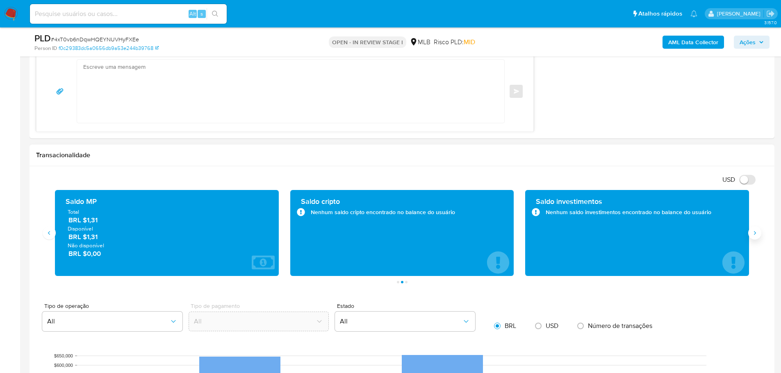
click at [759, 233] on button "Siguiente" at bounding box center [754, 233] width 13 height 13
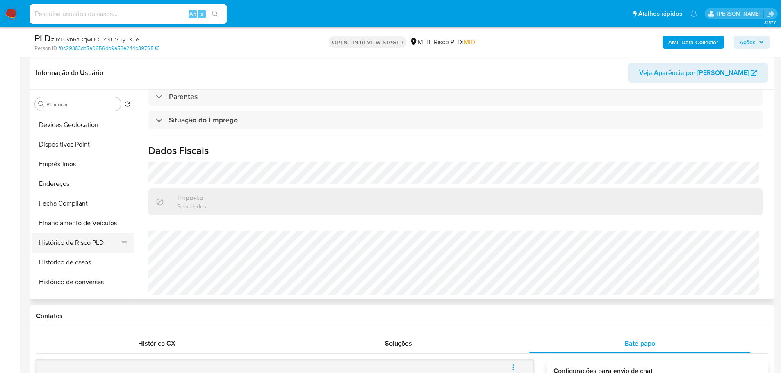
scroll to position [246, 0]
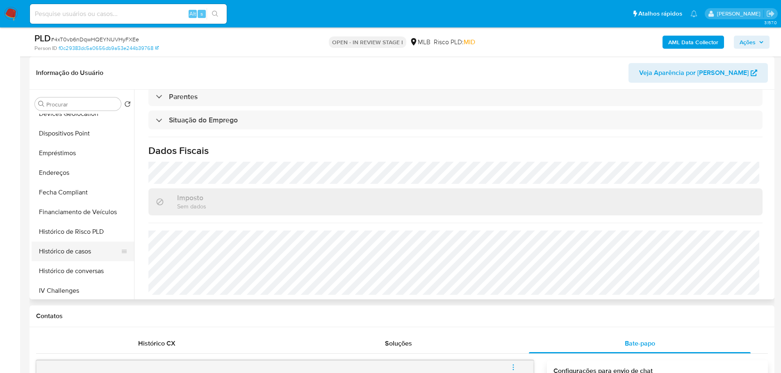
click at [71, 250] on button "Histórico de casos" at bounding box center [80, 252] width 96 height 20
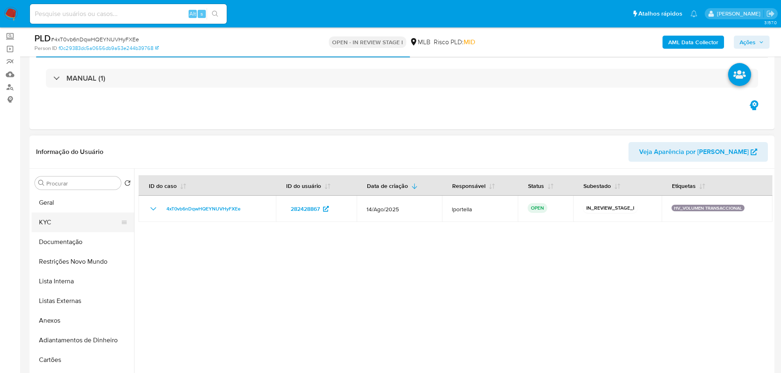
scroll to position [82, 0]
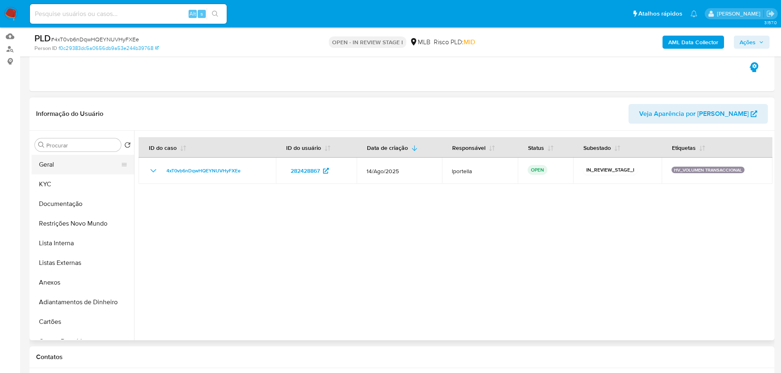
click at [43, 167] on button "Geral" at bounding box center [80, 165] width 96 height 20
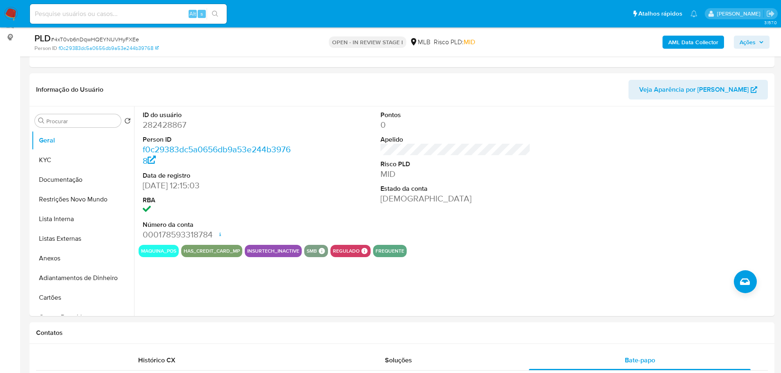
scroll to position [102, 0]
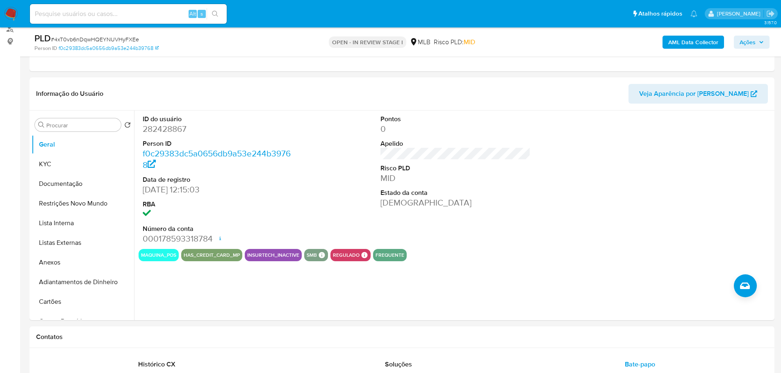
click at [165, 338] on h1 "Contatos" at bounding box center [402, 337] width 732 height 8
click at [48, 160] on button "KYC" at bounding box center [80, 165] width 96 height 20
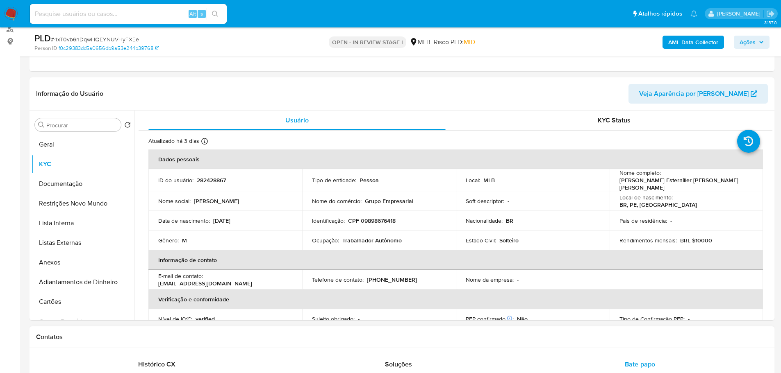
click at [194, 346] on div "Contatos" at bounding box center [402, 338] width 745 height 22
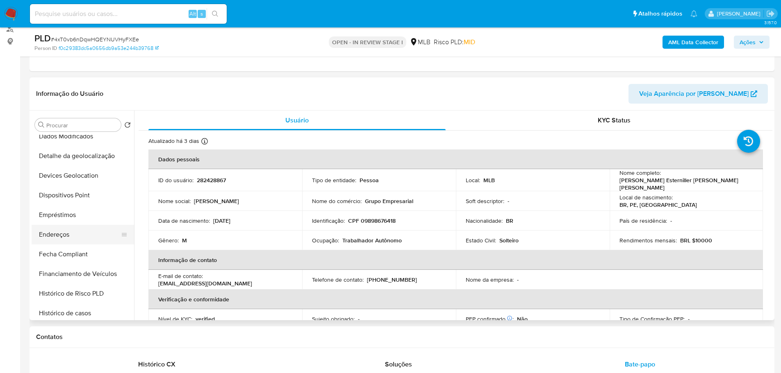
click at [74, 234] on button "Endereços" at bounding box center [80, 235] width 96 height 20
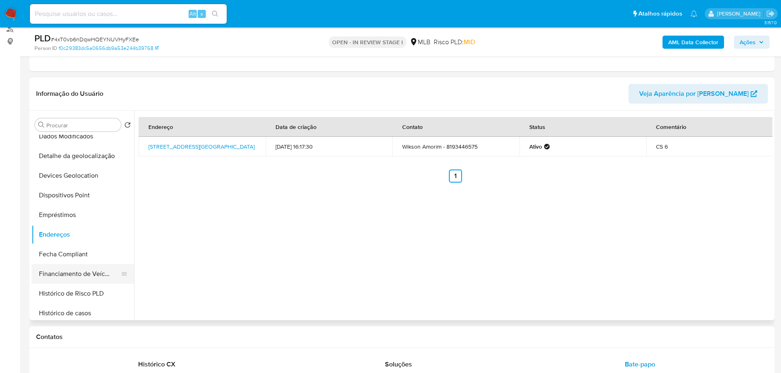
drag, startPoint x: 204, startPoint y: 337, endPoint x: 126, endPoint y: 278, distance: 97.7
click at [204, 337] on h1 "Contatos" at bounding box center [402, 337] width 732 height 8
click at [84, 153] on button "Detalhe da geolocalização" at bounding box center [80, 156] width 96 height 20
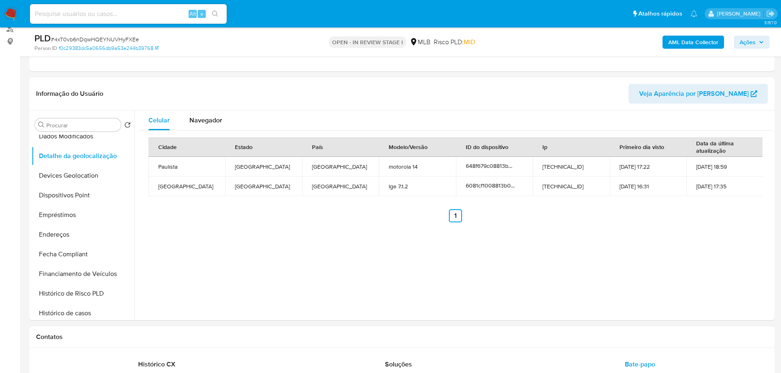
drag, startPoint x: 209, startPoint y: 345, endPoint x: 198, endPoint y: 346, distance: 11.9
click at [207, 346] on div "Contatos" at bounding box center [402, 338] width 745 height 22
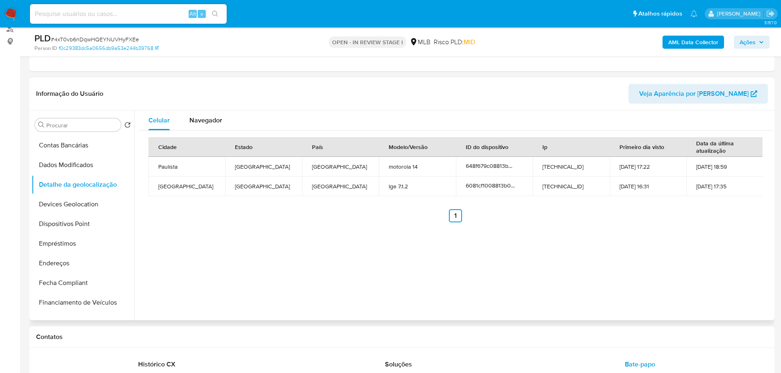
scroll to position [0, 0]
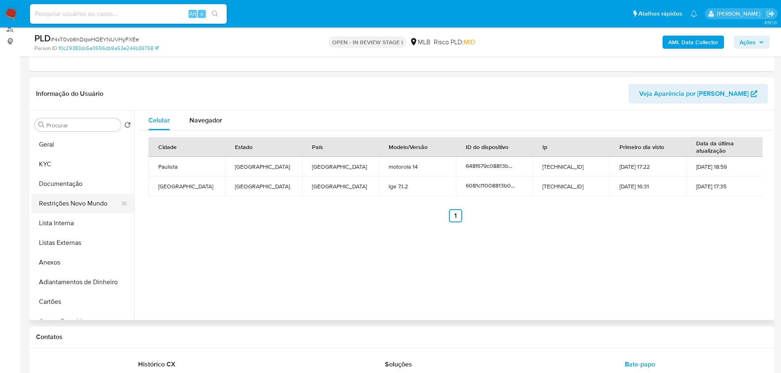
click at [69, 199] on button "Restrições Novo Mundo" at bounding box center [80, 204] width 96 height 20
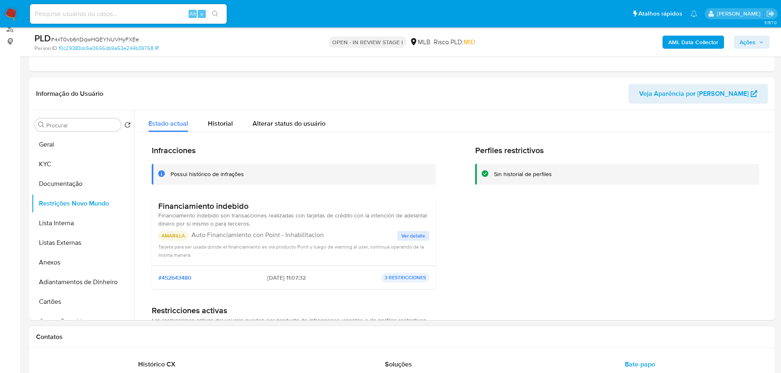
click at [216, 336] on h1 "Contatos" at bounding box center [402, 337] width 732 height 8
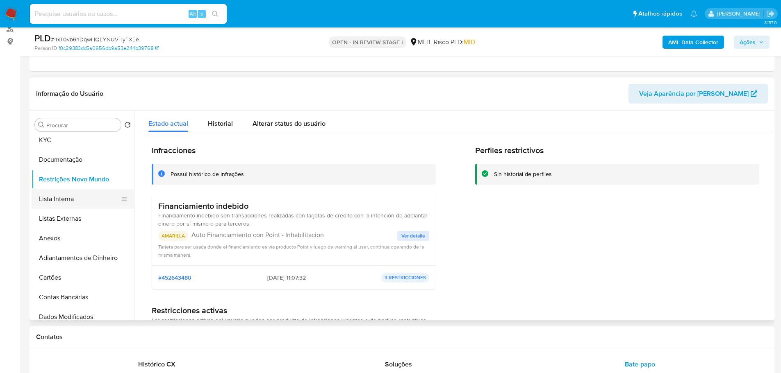
scroll to position [164, 0]
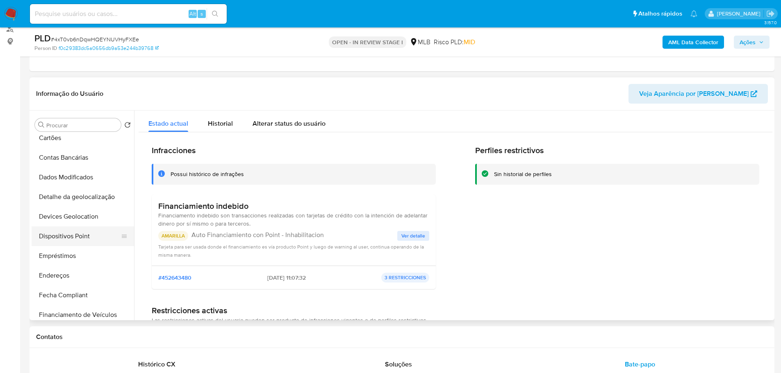
click at [71, 231] on button "Dispositivos Point" at bounding box center [80, 237] width 96 height 20
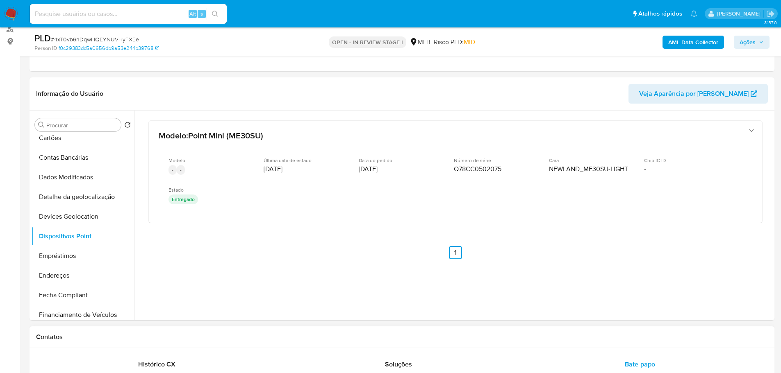
click at [371, 331] on div "Contatos" at bounding box center [402, 338] width 745 height 22
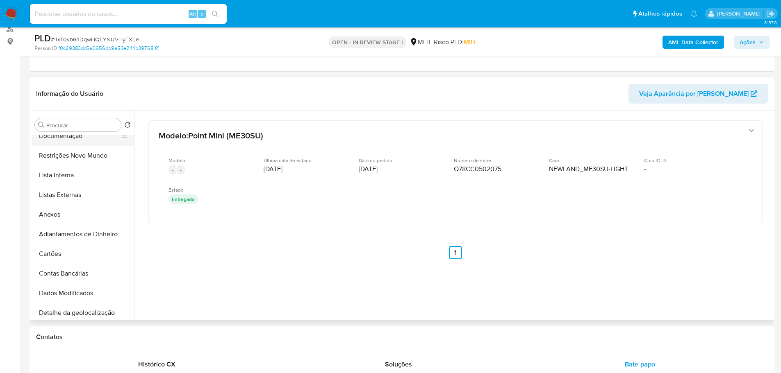
scroll to position [0, 0]
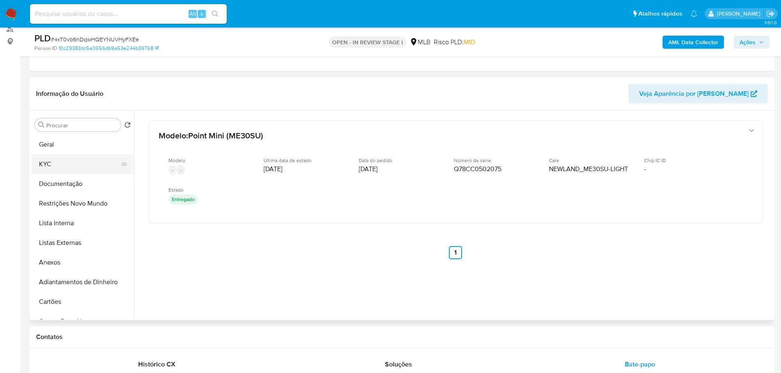
click at [70, 171] on button "KYC" at bounding box center [80, 165] width 96 height 20
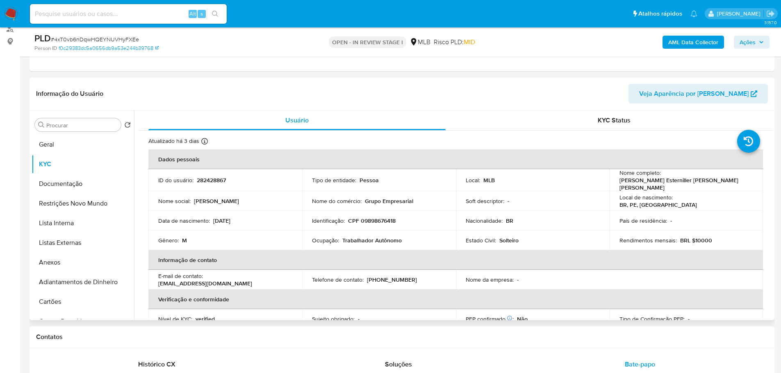
click at [379, 224] on td "Identificação : CPF 09898676418" at bounding box center [379, 221] width 154 height 20
click at [376, 218] on p "CPF 09898676418" at bounding box center [372, 220] width 48 height 7
copy p "09898676418"
click at [74, 195] on button "Restrições Novo Mundo" at bounding box center [80, 204] width 96 height 20
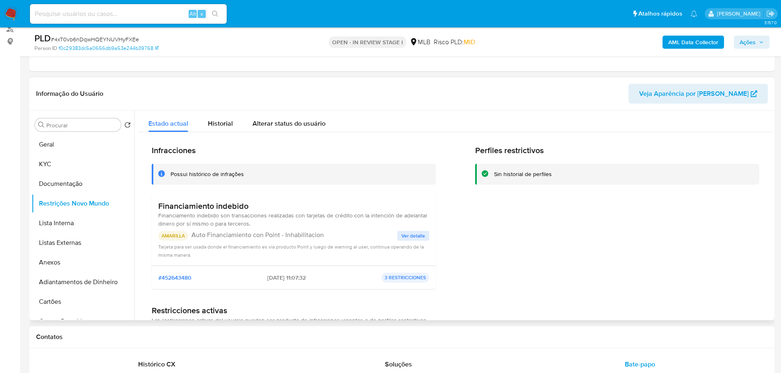
click at [175, 237] on p "AMARILLA" at bounding box center [173, 236] width 30 height 10
click at [399, 234] on button "Ver detalle" at bounding box center [413, 236] width 32 height 10
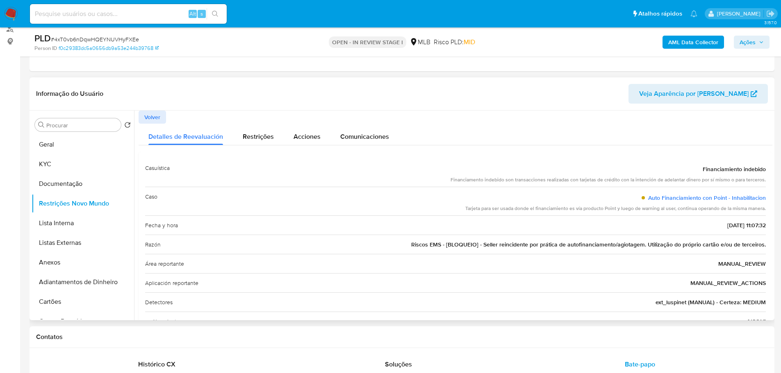
click at [158, 116] on span "Volver" at bounding box center [152, 117] width 16 height 11
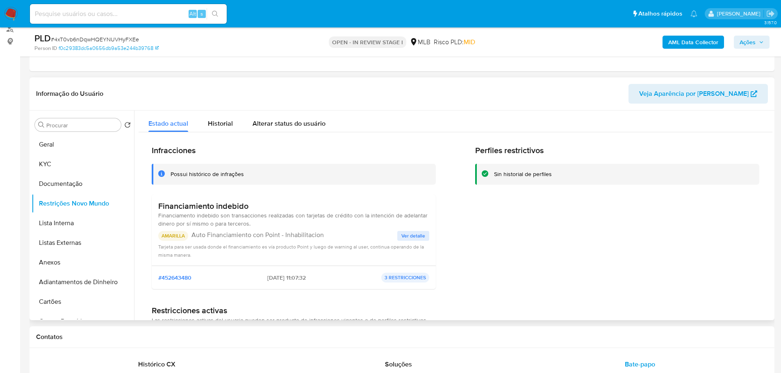
drag, startPoint x: 321, startPoint y: 237, endPoint x: 192, endPoint y: 232, distance: 129.6
click at [192, 232] on p "Auto Financiamiento con Point - Inhabilitacion" at bounding box center [294, 235] width 206 height 8
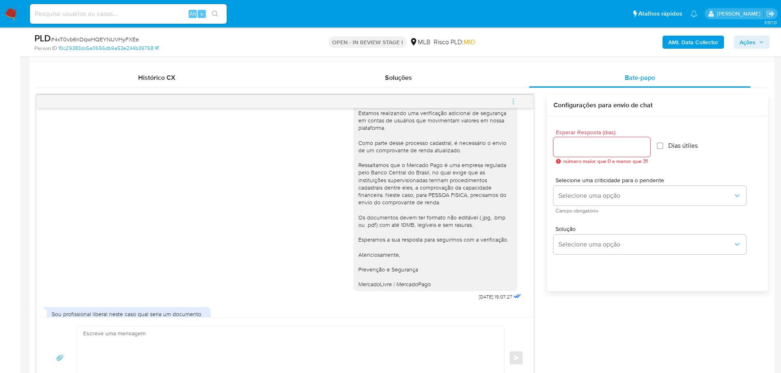
scroll to position [48, 0]
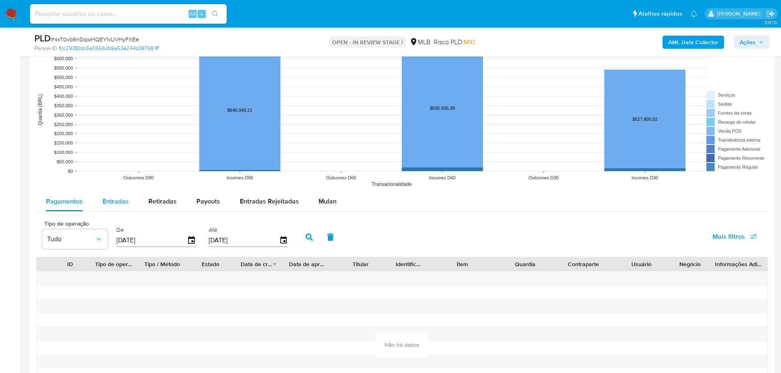
click at [122, 207] on div "Entradas" at bounding box center [115, 202] width 26 height 20
select select "10"
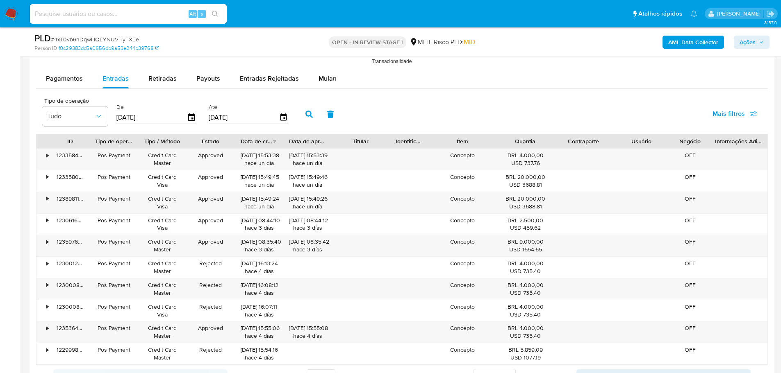
scroll to position [1127, 0]
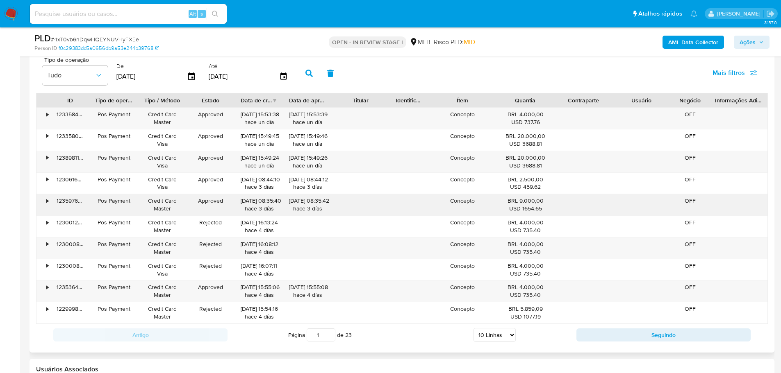
click at [46, 200] on div "•" at bounding box center [43, 204] width 14 height 21
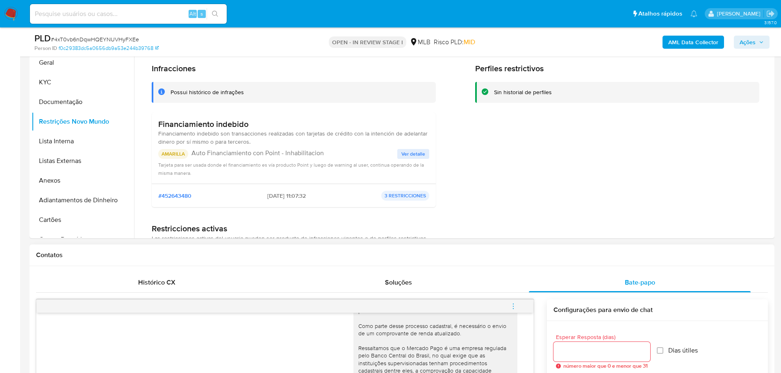
scroll to position [0, 0]
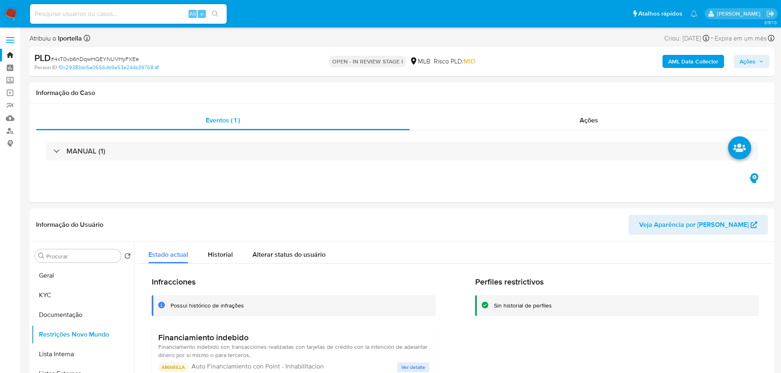
click at [765, 63] on button "Ações" at bounding box center [752, 61] width 36 height 13
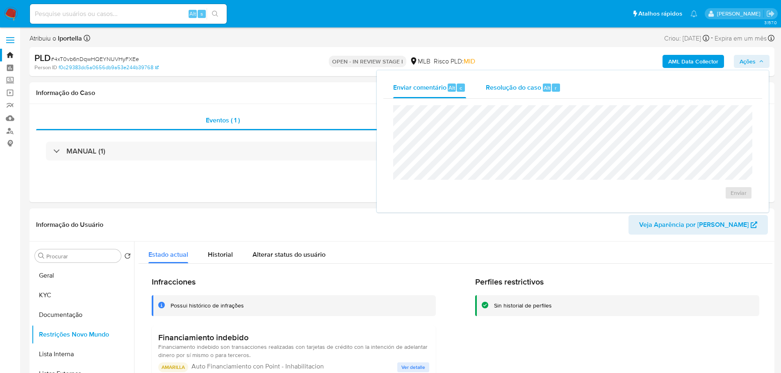
click at [525, 87] on span "Resolução do caso" at bounding box center [513, 87] width 55 height 9
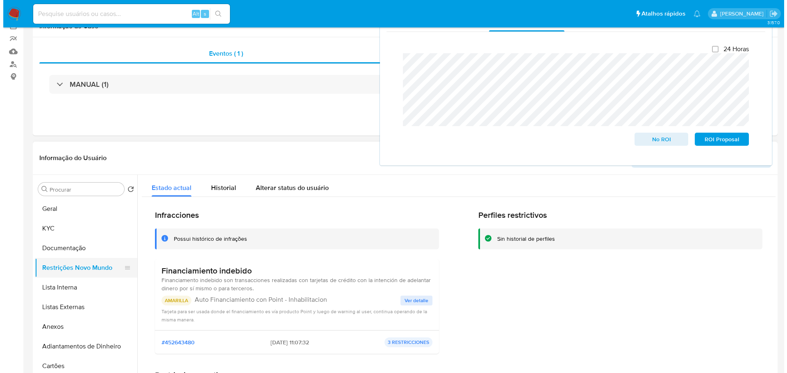
scroll to position [123, 0]
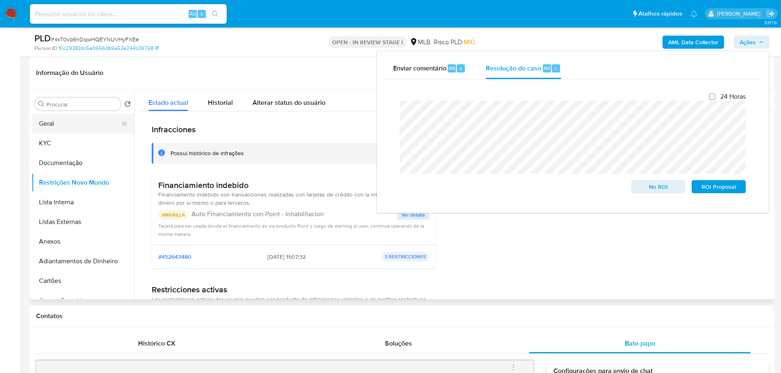
click at [68, 125] on button "Geral" at bounding box center [80, 124] width 96 height 20
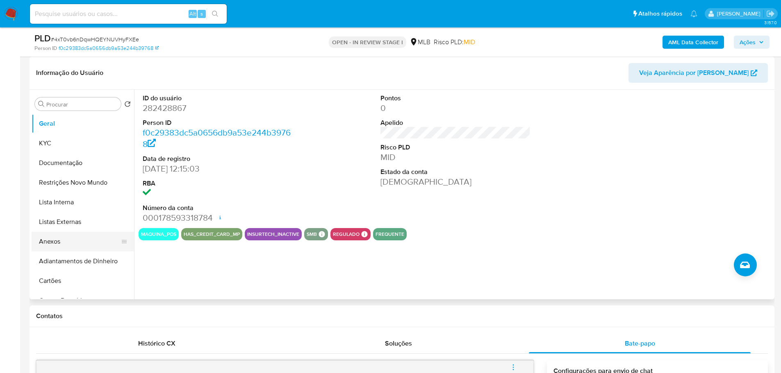
click at [70, 243] on button "Anexos" at bounding box center [80, 242] width 96 height 20
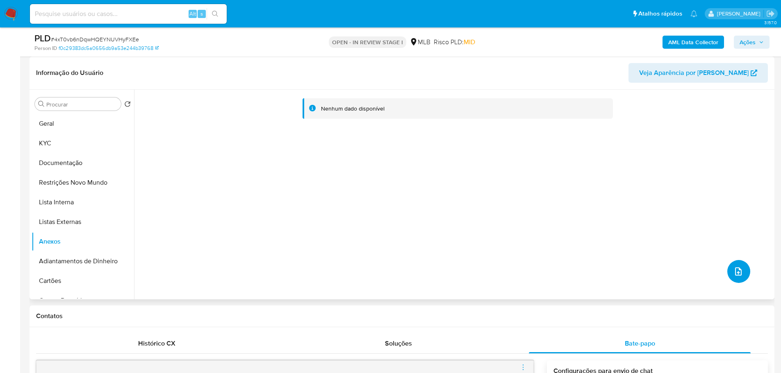
click at [733, 275] on icon "upload-file" at bounding box center [738, 272] width 10 height 10
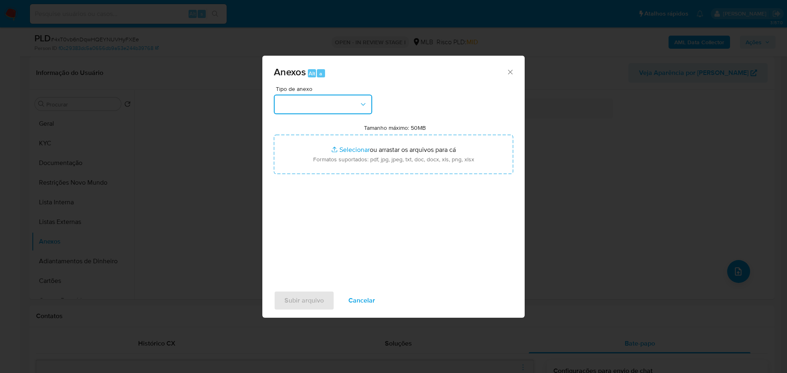
click at [356, 109] on button "button" at bounding box center [323, 105] width 98 height 20
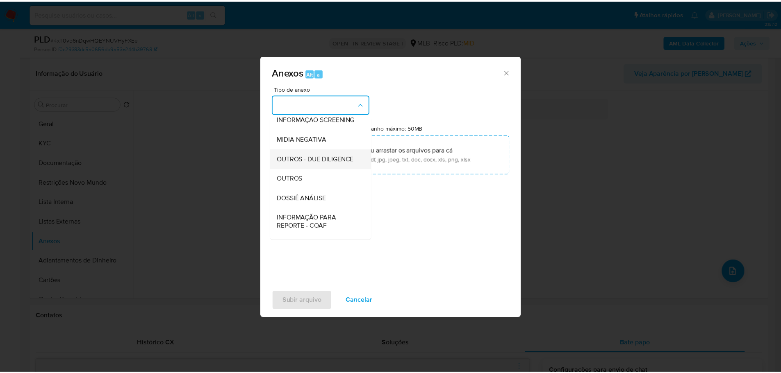
scroll to position [126, 0]
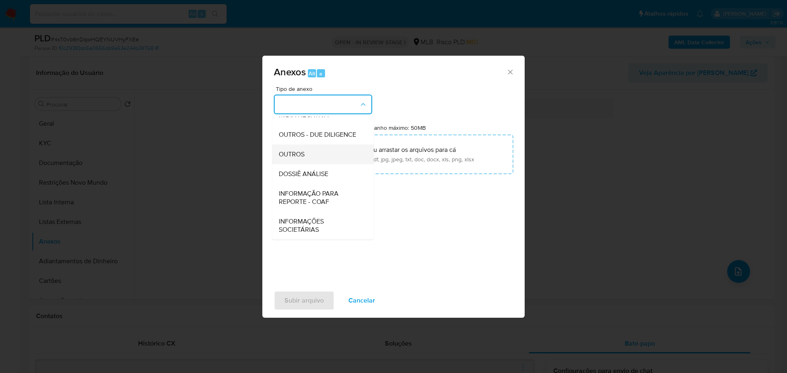
click at [310, 156] on div "OUTROS" at bounding box center [321, 155] width 84 height 20
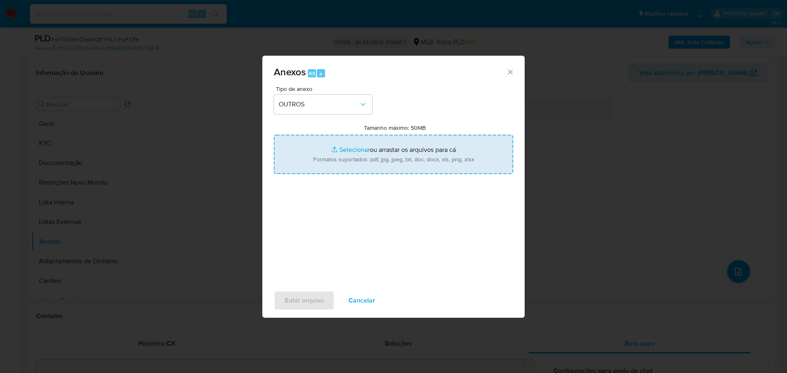
type input "C:\fakepath\Mulan 282428867_2025_08_28_11_44_25.xlsx"
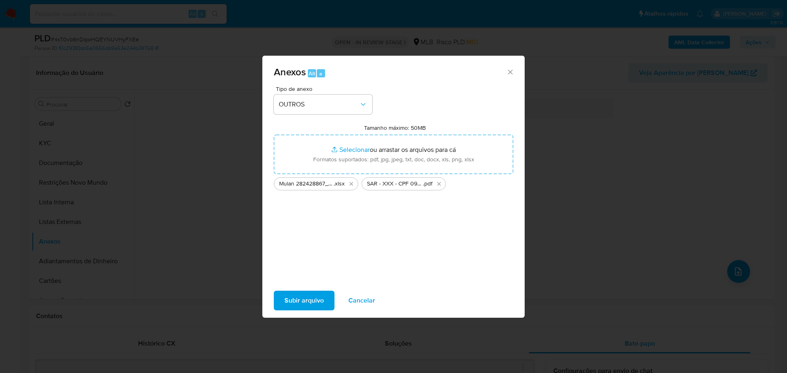
click at [311, 304] on span "Subir arquivo" at bounding box center [304, 301] width 39 height 18
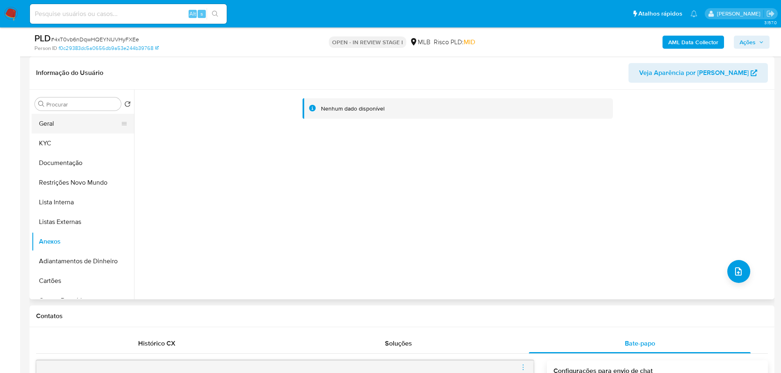
click at [59, 116] on button "Geral" at bounding box center [80, 124] width 96 height 20
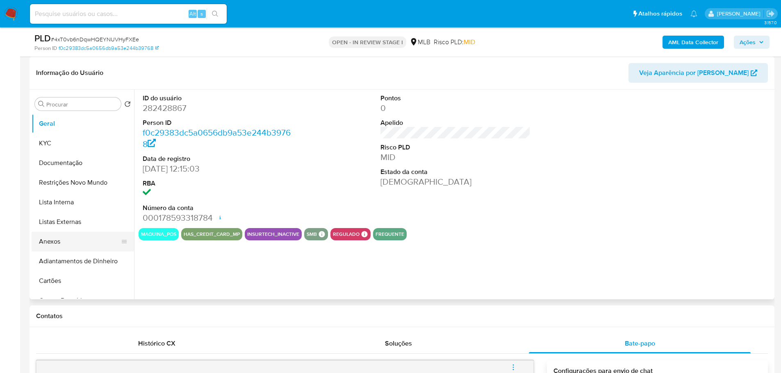
click at [70, 241] on button "Anexos" at bounding box center [80, 242] width 96 height 20
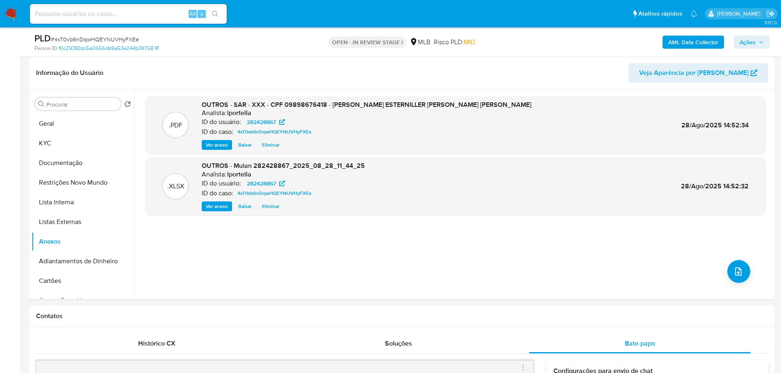
click at [749, 41] on span "Ações" at bounding box center [748, 42] width 16 height 13
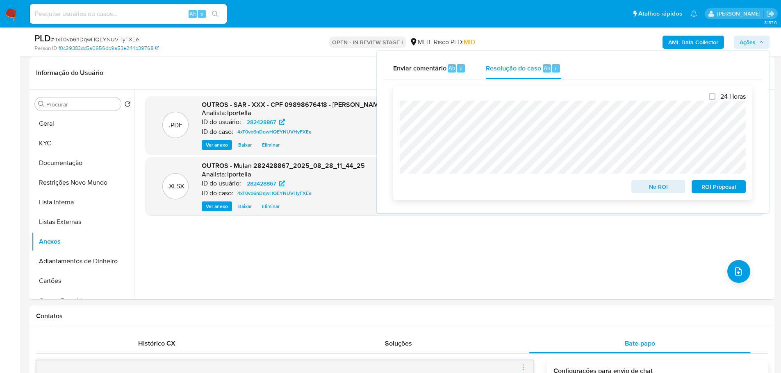
click at [706, 191] on span "ROI Proposal" at bounding box center [718, 186] width 43 height 11
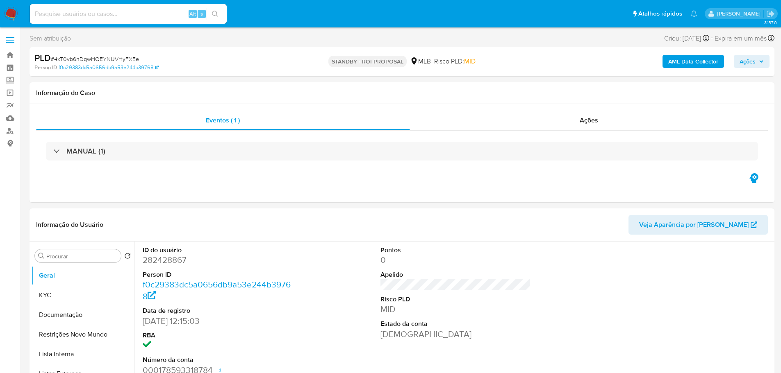
select select "10"
click at [120, 58] on span "# 4xT0vb6nDqwHQEYNUVHyFXEe" at bounding box center [95, 59] width 88 height 8
copy span "4xT0vb6nDqwHQEYNUVHyFXEe"
click at [14, 12] on img at bounding box center [11, 14] width 14 height 14
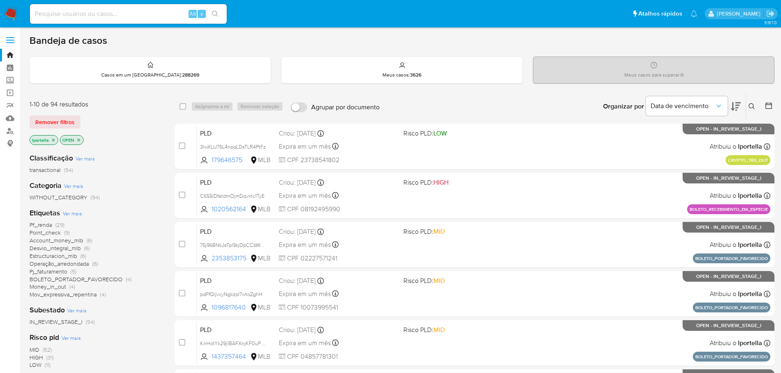
click at [96, 11] on input at bounding box center [128, 14] width 197 height 11
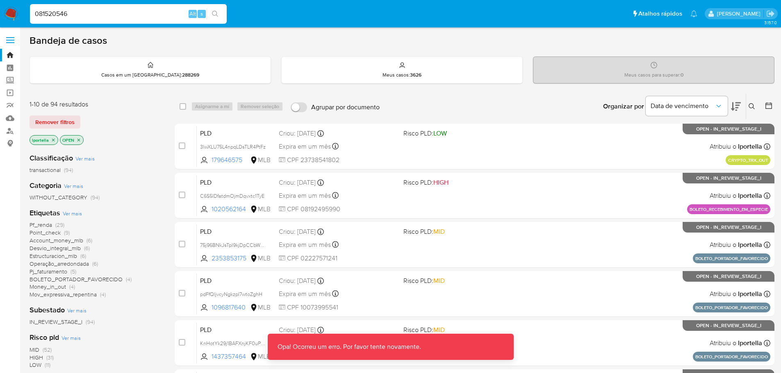
click at [89, 22] on div "081520546 Alt s" at bounding box center [128, 14] width 197 height 20
click at [79, 18] on input "081520546" at bounding box center [128, 14] width 197 height 11
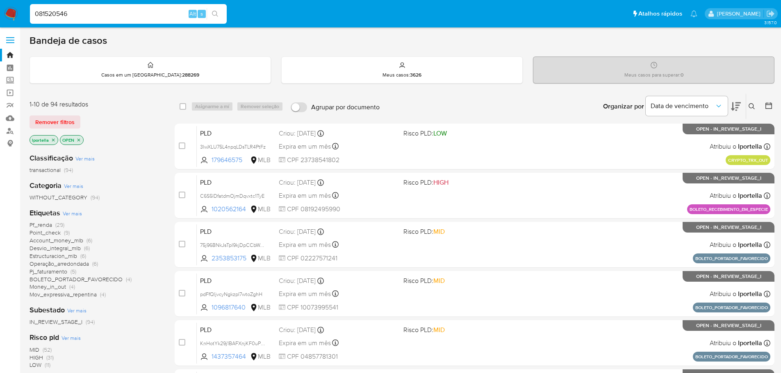
drag, startPoint x: 37, startPoint y: 15, endPoint x: 33, endPoint y: 14, distance: 4.8
click at [33, 14] on input "081520546" at bounding box center [128, 14] width 197 height 11
click at [67, 17] on input "581520546" at bounding box center [128, 14] width 197 height 11
drag, startPoint x: 78, startPoint y: 16, endPoint x: 50, endPoint y: 11, distance: 29.3
click at [50, 11] on input "581520546" at bounding box center [128, 14] width 197 height 11
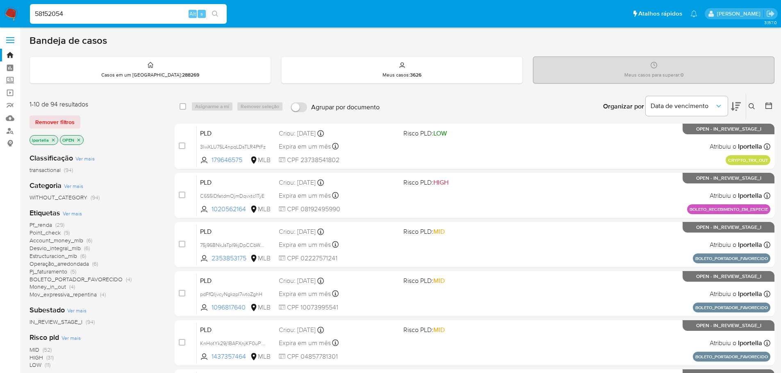
type input "581520546"
click at [114, 18] on input at bounding box center [128, 14] width 197 height 11
click at [104, 18] on input at bounding box center [128, 14] width 197 height 11
type input "581520546"
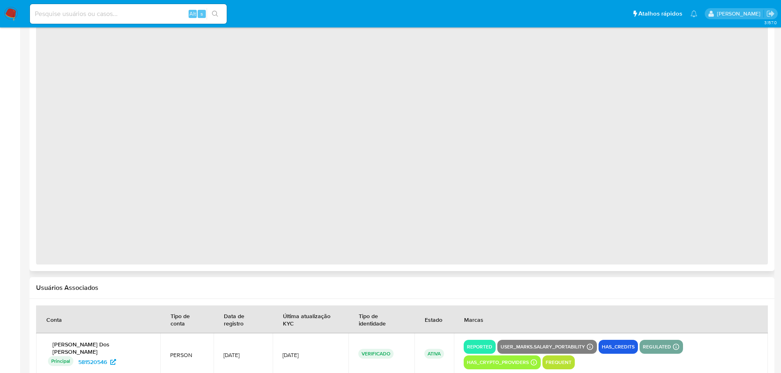
scroll to position [609, 0]
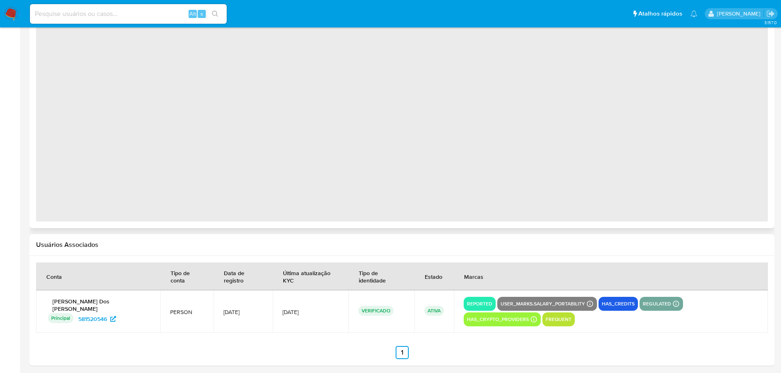
select select "10"
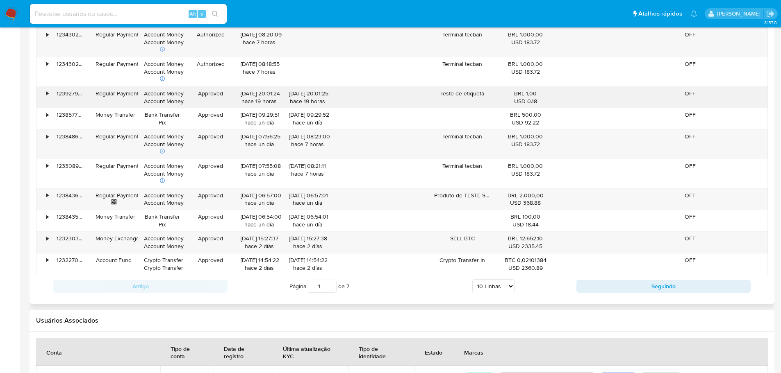
scroll to position [855, 0]
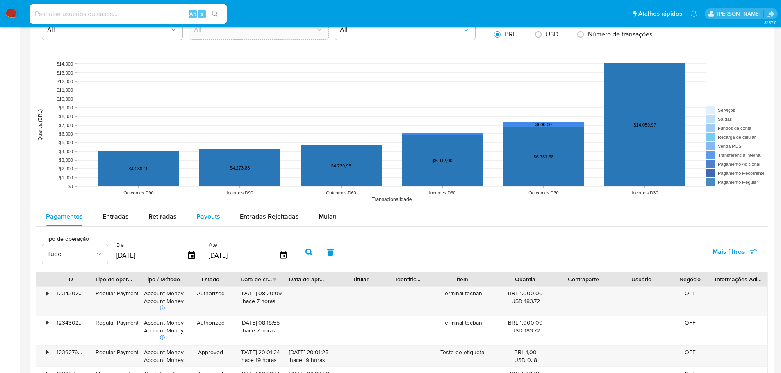
click at [214, 220] on span "Payouts" at bounding box center [208, 216] width 24 height 9
select select "10"
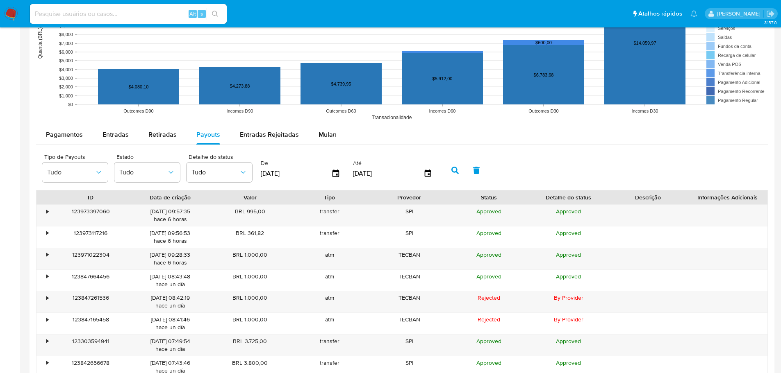
scroll to position [691, 0]
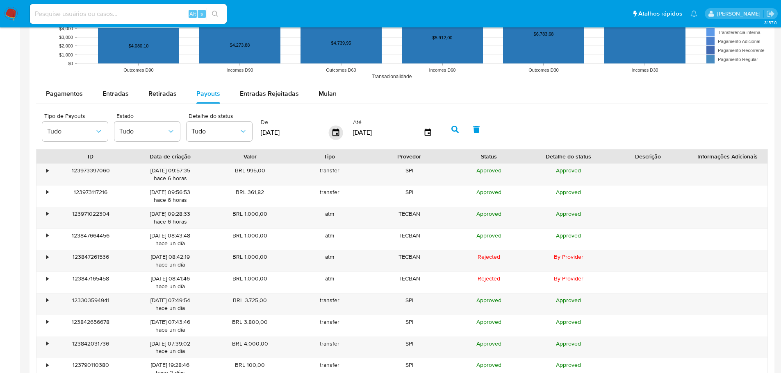
click at [339, 130] on icon "button" at bounding box center [336, 133] width 14 height 14
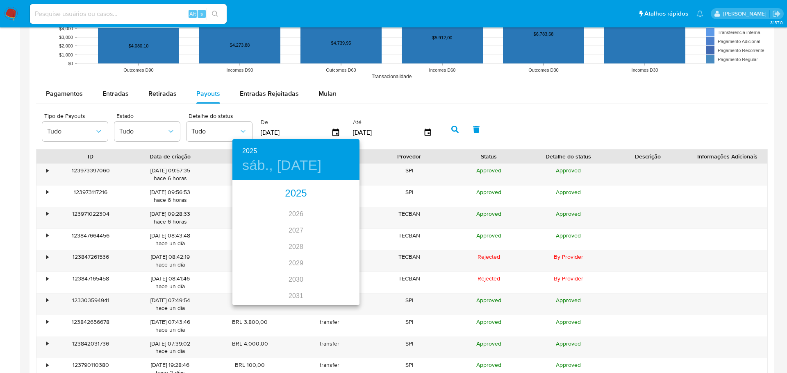
click at [294, 191] on div "2025" at bounding box center [295, 194] width 127 height 16
click at [329, 198] on div "mar." at bounding box center [338, 197] width 42 height 31
click at [294, 239] on p "6" at bounding box center [295, 239] width 3 height 8
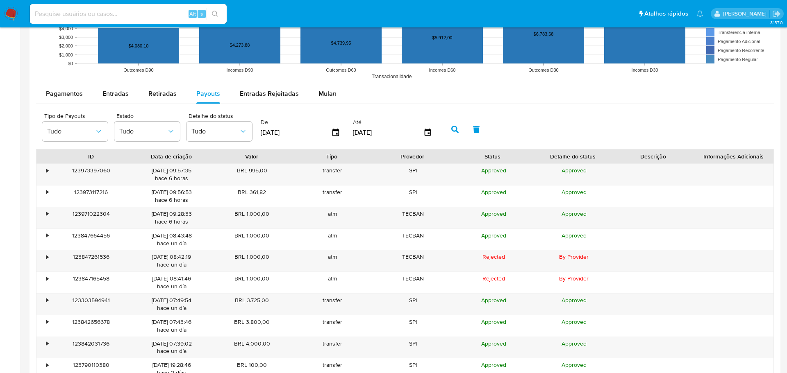
type input "[DATE]"
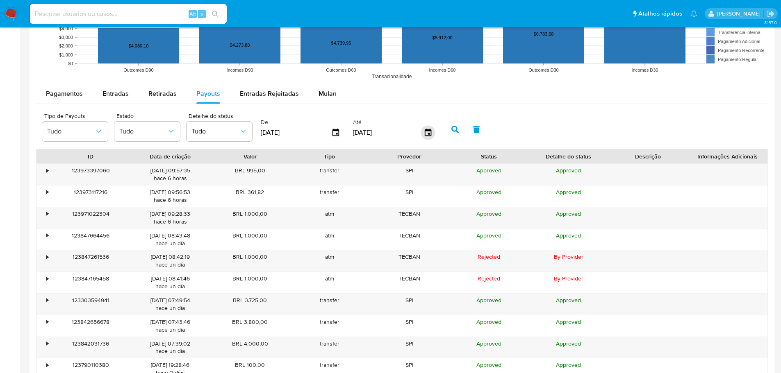
click at [430, 130] on icon "button" at bounding box center [427, 132] width 7 height 7
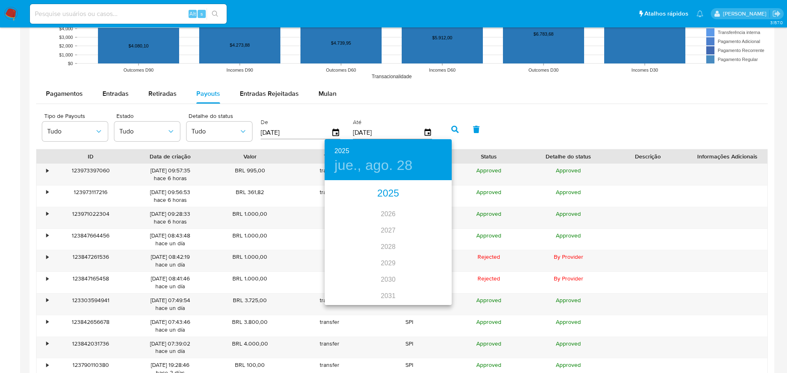
click at [383, 192] on div "2025" at bounding box center [388, 194] width 127 height 16
click at [428, 194] on div "mar." at bounding box center [431, 197] width 42 height 31
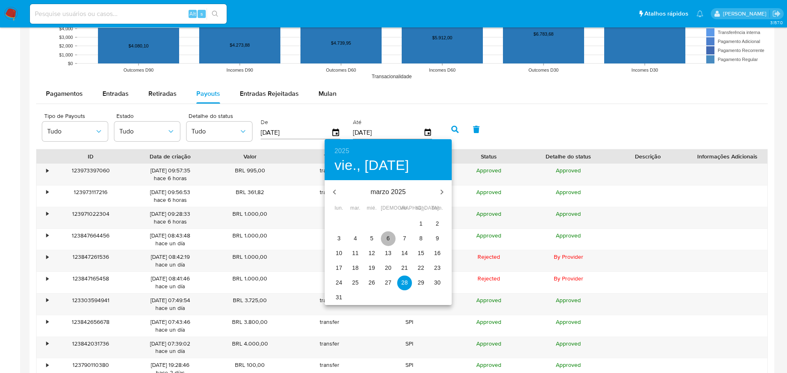
drag, startPoint x: 390, startPoint y: 239, endPoint x: 392, endPoint y: 230, distance: 9.6
click at [390, 239] on span "6" at bounding box center [388, 239] width 15 height 8
type input "[DATE]"
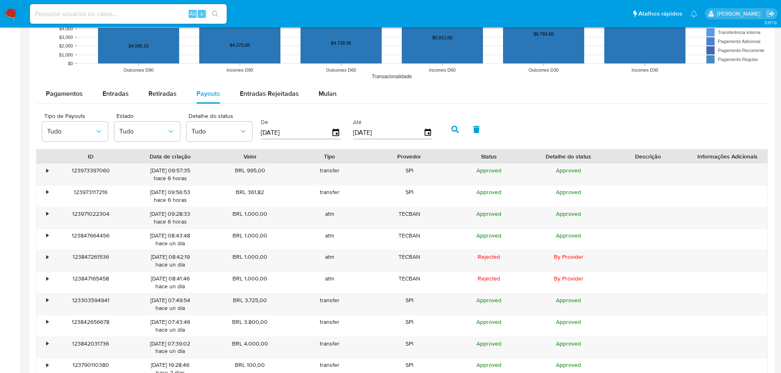
click at [458, 130] on icon "button" at bounding box center [454, 129] width 7 height 7
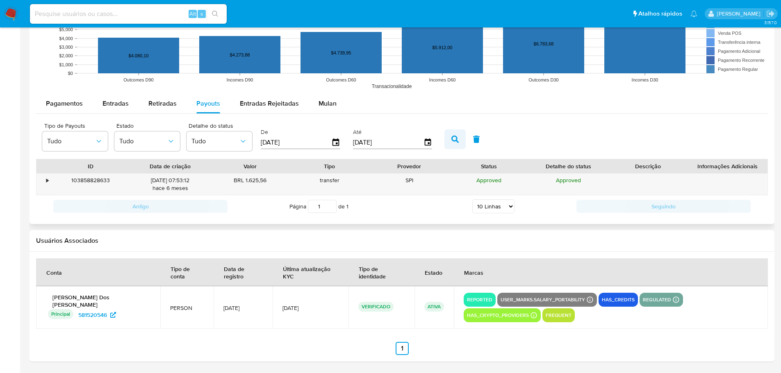
scroll to position [677, 0]
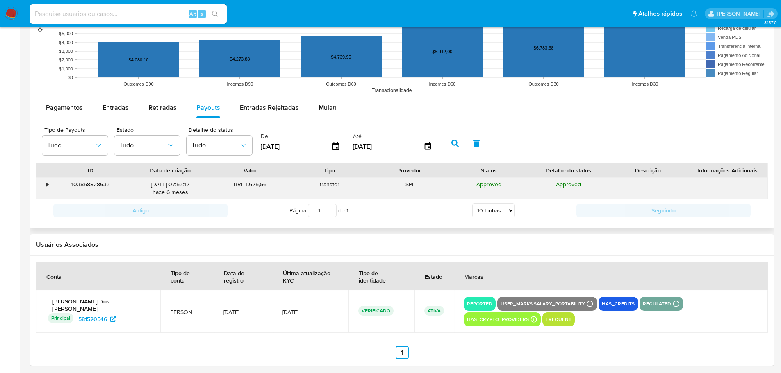
click at [47, 185] on div "•" at bounding box center [47, 185] width 2 height 8
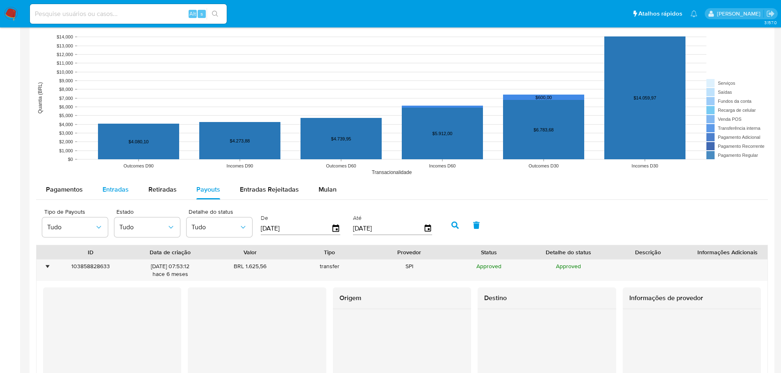
scroll to position [615, 0]
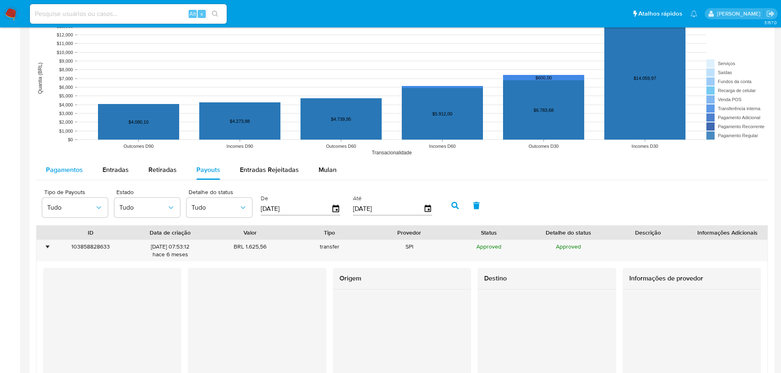
click at [60, 171] on span "Pagamentos" at bounding box center [64, 169] width 37 height 9
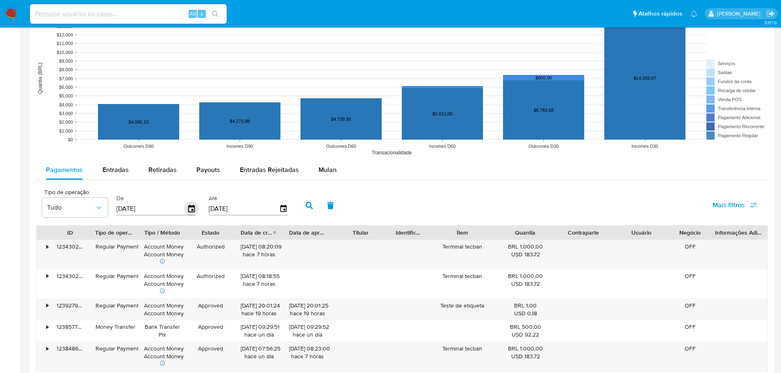
click at [188, 213] on icon "button" at bounding box center [191, 209] width 14 height 14
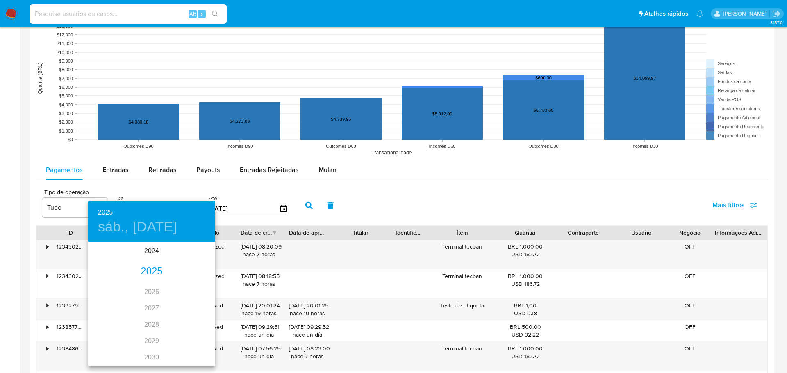
click at [150, 268] on div "2025" at bounding box center [151, 272] width 127 height 16
click at [191, 257] on div "mar." at bounding box center [194, 258] width 42 height 31
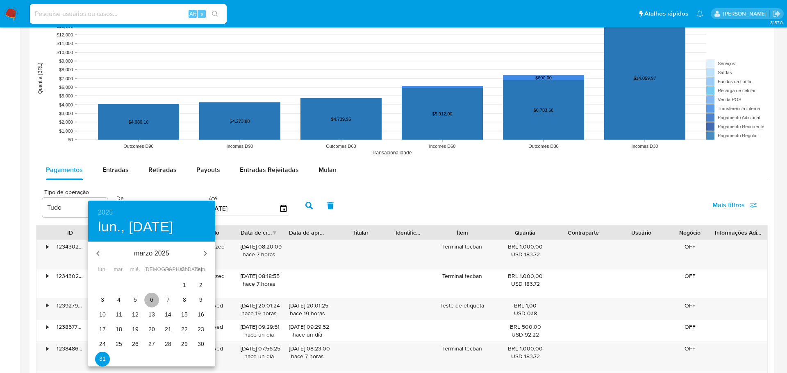
click at [150, 303] on p "6" at bounding box center [151, 300] width 3 height 8
type input "[DATE]"
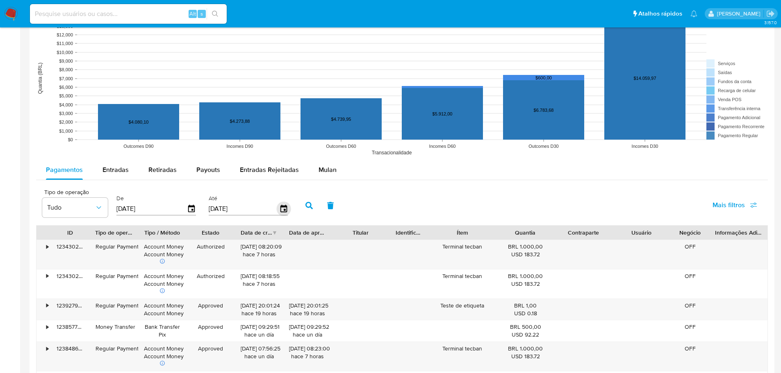
click at [285, 212] on icon "button" at bounding box center [283, 209] width 14 height 14
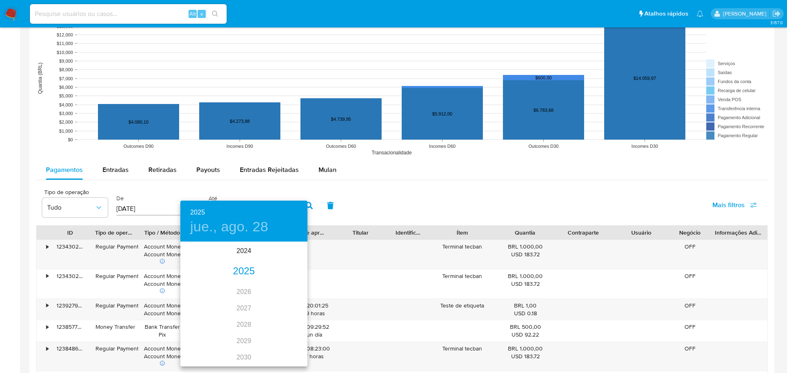
click at [241, 271] on div "2025" at bounding box center [243, 272] width 127 height 16
click at [283, 257] on div "mar." at bounding box center [286, 258] width 42 height 31
click at [246, 298] on span "6" at bounding box center [244, 300] width 15 height 8
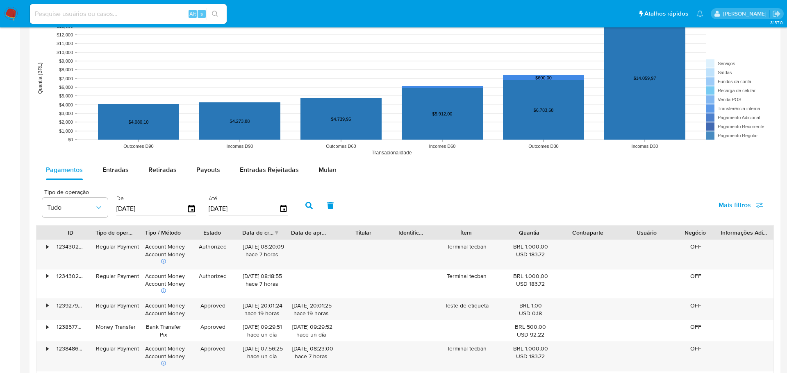
type input "[DATE]"
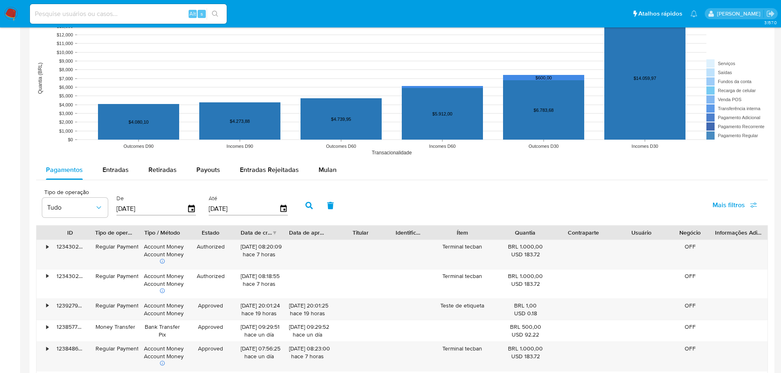
click at [307, 209] on icon "button" at bounding box center [308, 205] width 7 height 7
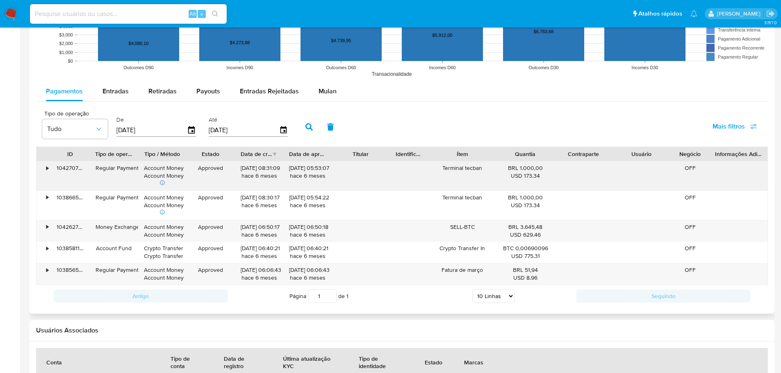
scroll to position [697, 0]
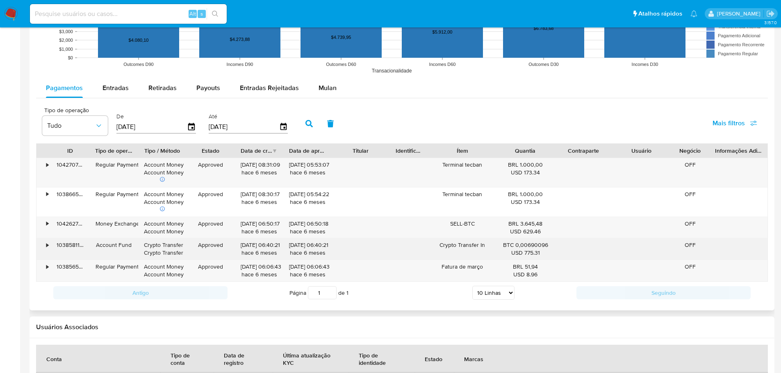
click at [46, 248] on div "•" at bounding box center [43, 249] width 14 height 21
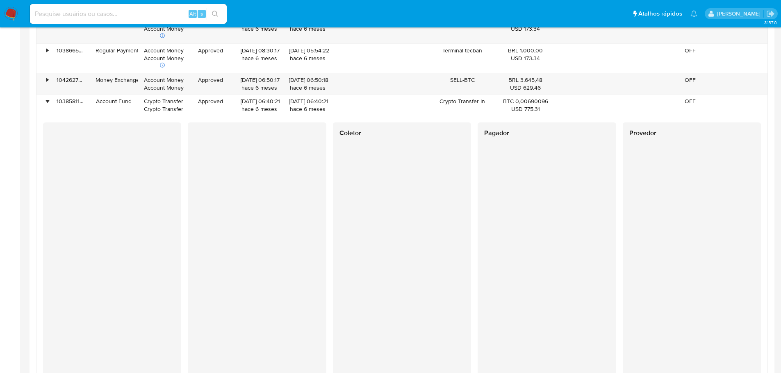
scroll to position [861, 0]
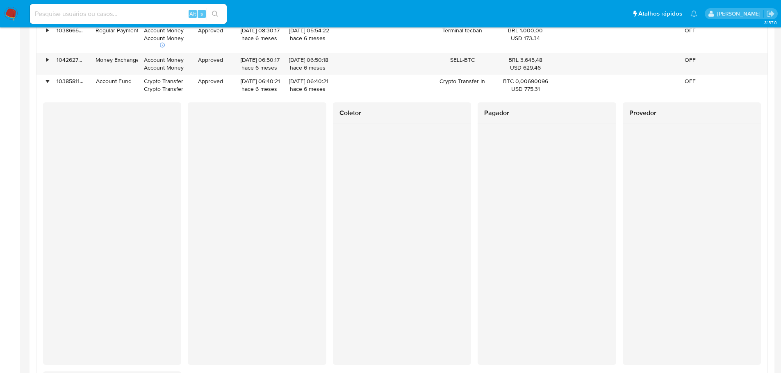
click at [199, 309] on div at bounding box center [257, 233] width 138 height 263
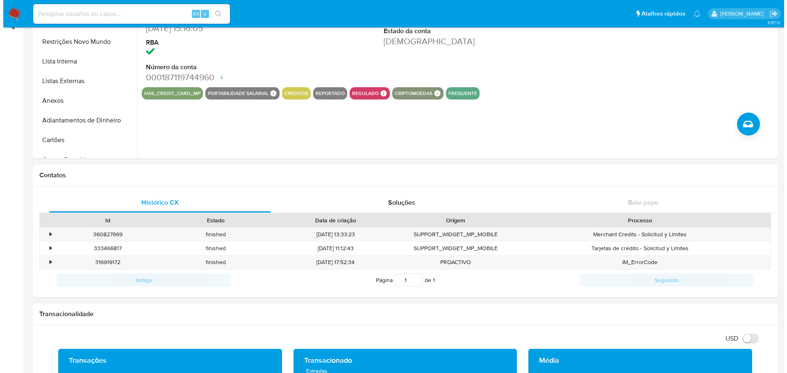
scroll to position [0, 0]
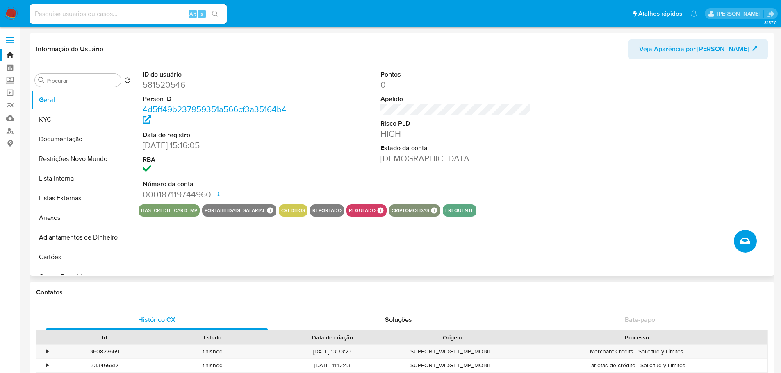
click at [742, 241] on icon "Criar caso manual" at bounding box center [745, 242] width 10 height 10
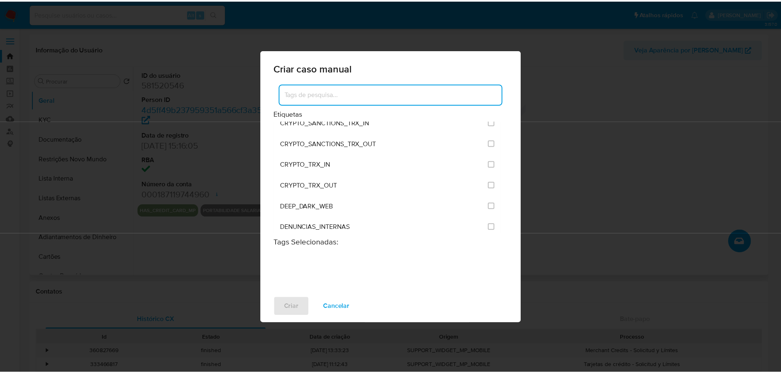
scroll to position [287, 0]
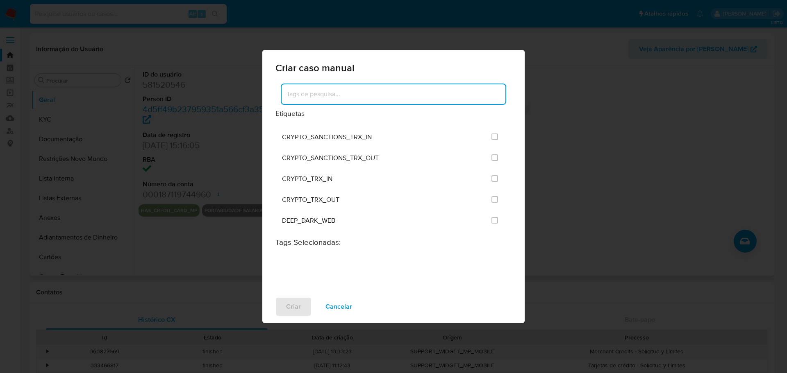
click at [628, 178] on div "Criar caso manual Etiquetas ACCOUNT_MONEY ACCOUNT_MONEY_MLB AML_CATEGORIAS_RIES…" at bounding box center [393, 186] width 787 height 373
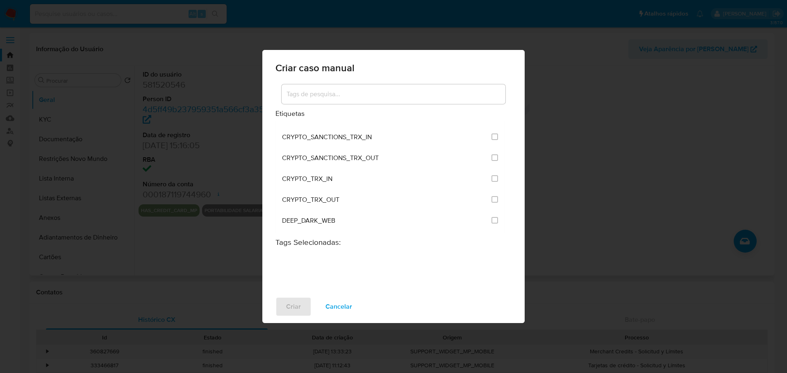
click at [346, 304] on span "Cancelar" at bounding box center [339, 307] width 27 height 18
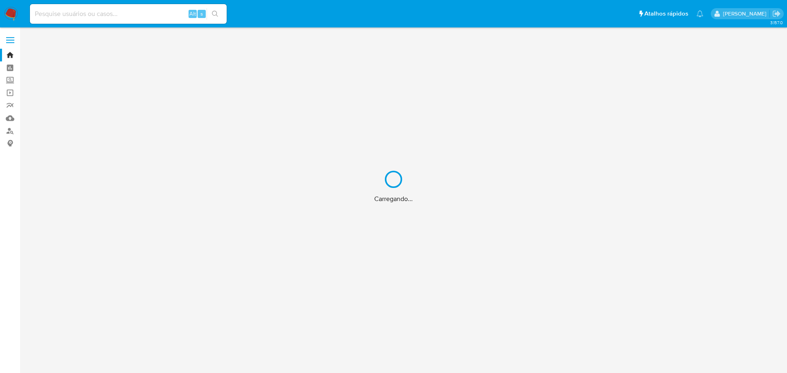
click at [101, 16] on div "Carregando..." at bounding box center [393, 186] width 787 height 373
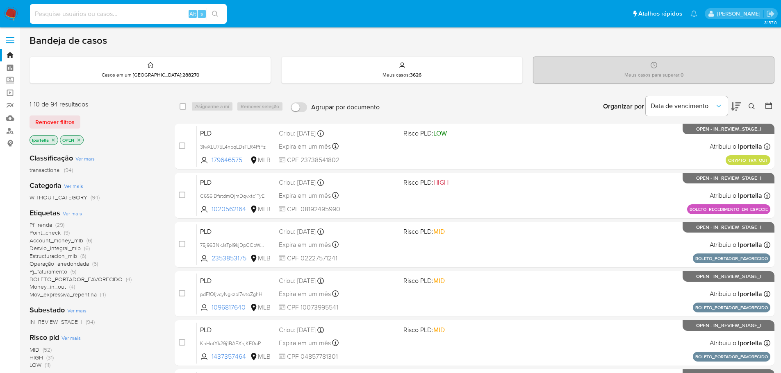
click at [101, 16] on input at bounding box center [128, 14] width 197 height 11
type input "2268611929"
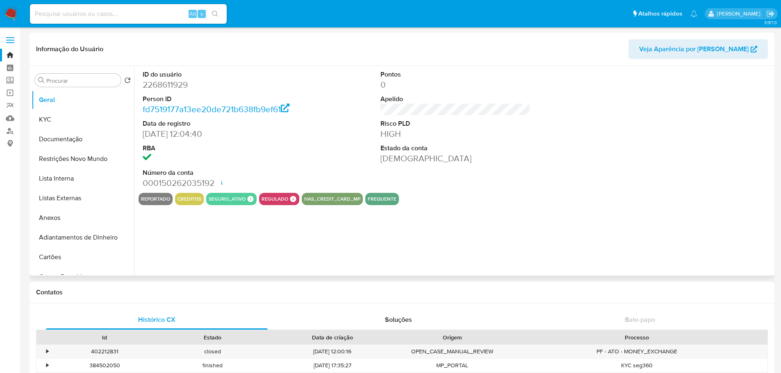
select select "10"
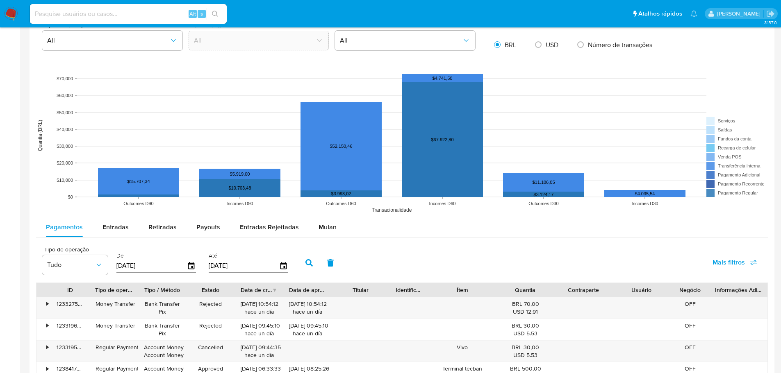
scroll to position [656, 0]
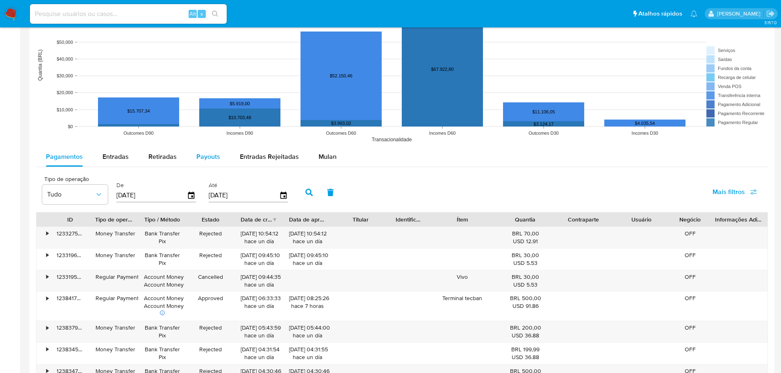
click at [206, 164] on div "Payouts" at bounding box center [208, 157] width 24 height 20
select select "10"
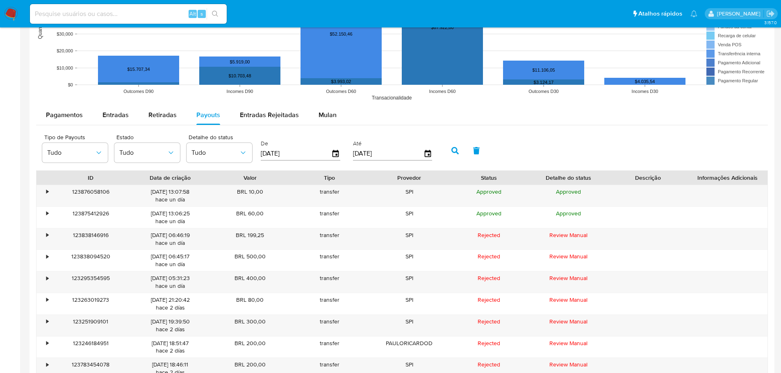
scroll to position [738, 0]
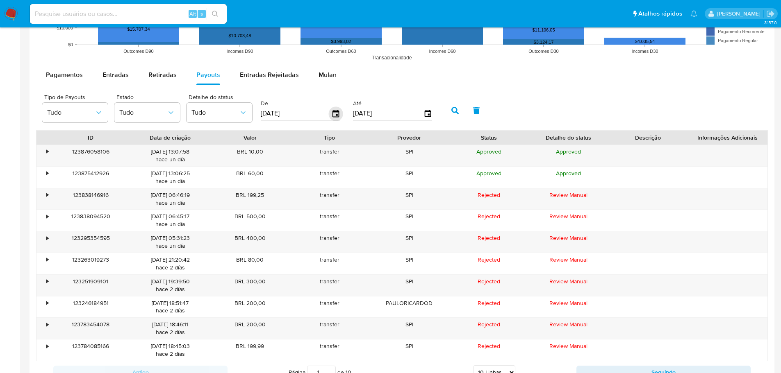
click at [339, 115] on icon "button" at bounding box center [336, 114] width 14 height 14
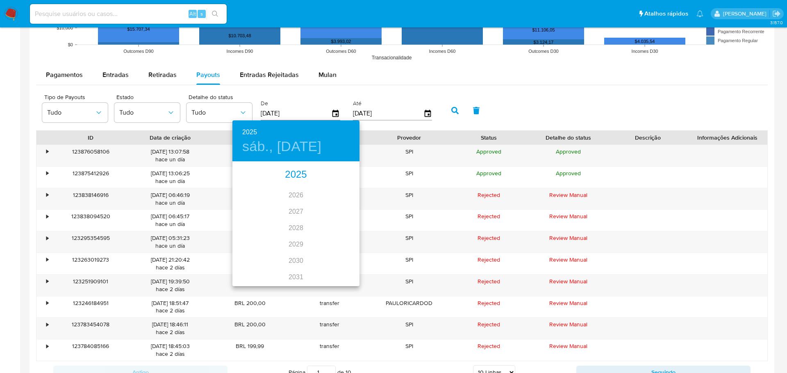
click at [295, 175] on div "2025" at bounding box center [295, 175] width 127 height 16
click at [340, 181] on div "mar." at bounding box center [338, 178] width 42 height 31
click at [296, 219] on p "6" at bounding box center [295, 220] width 3 height 8
type input "[DATE]"
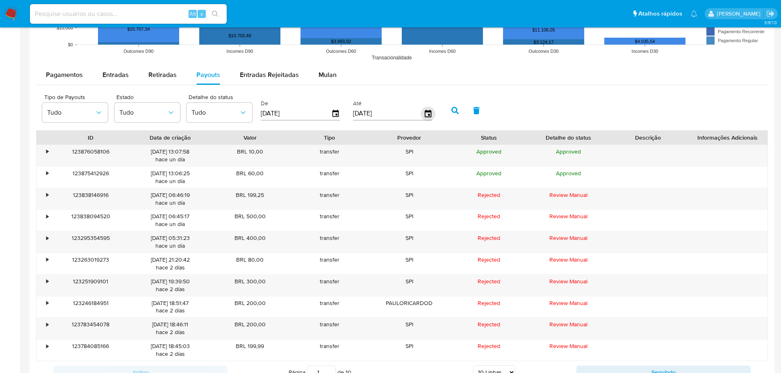
click at [424, 114] on icon "button" at bounding box center [428, 114] width 14 height 14
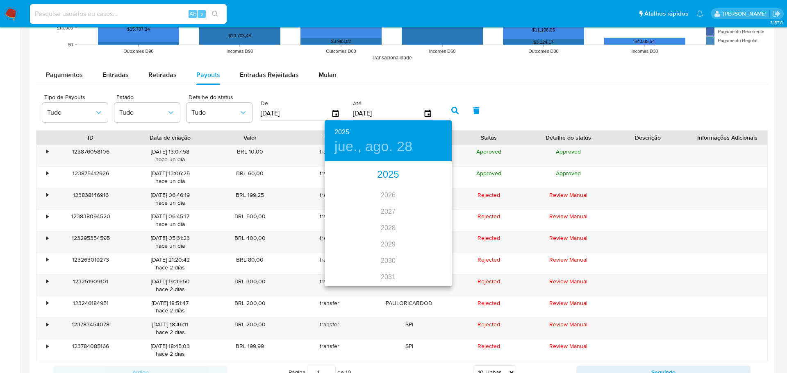
click at [387, 175] on div "2025" at bounding box center [388, 175] width 127 height 16
click at [425, 182] on div "mar." at bounding box center [431, 178] width 42 height 31
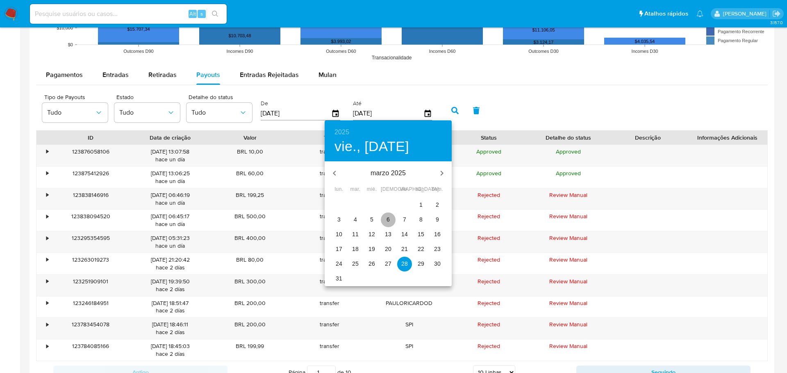
click at [384, 219] on span "6" at bounding box center [388, 220] width 15 height 8
type input "[DATE]"
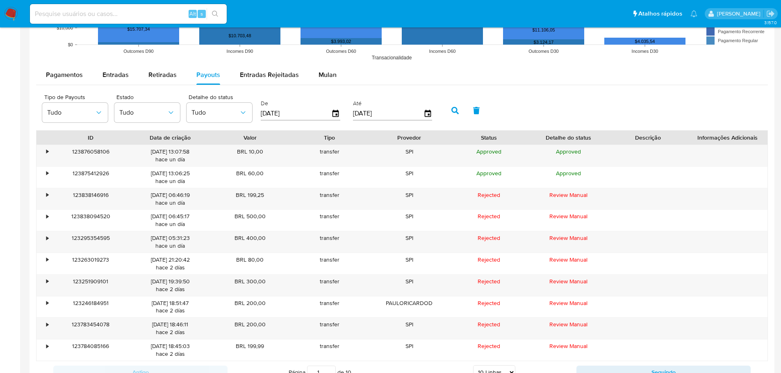
click at [450, 109] on button "button" at bounding box center [454, 111] width 21 height 20
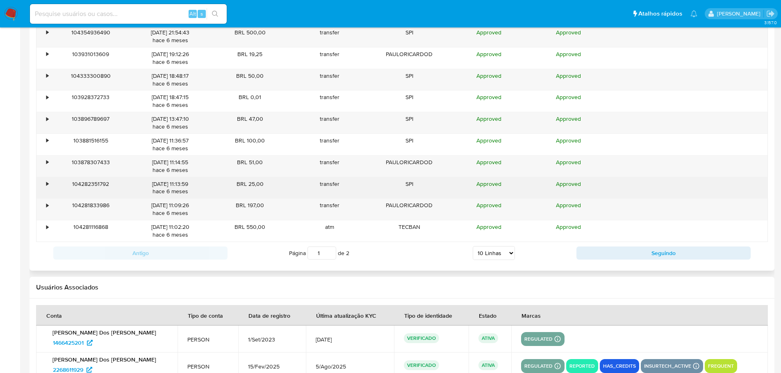
scroll to position [861, 0]
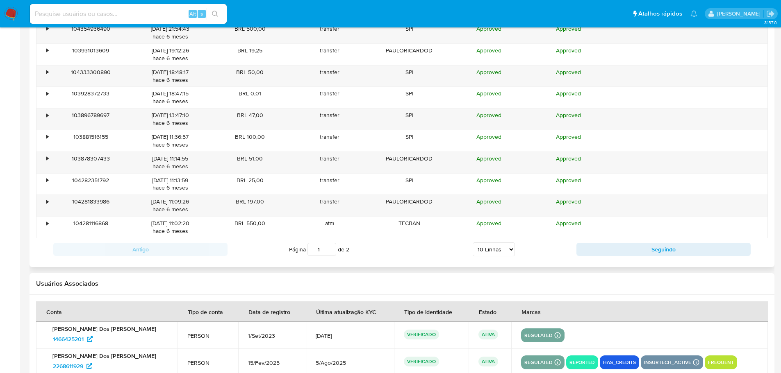
drag, startPoint x: 508, startPoint y: 251, endPoint x: 510, endPoint y: 256, distance: 5.0
click at [508, 251] on select "5 Linhas 10 Linhas 20 Linhas 25 Linhas 50 Linhas 100 Linhas" at bounding box center [494, 250] width 42 height 14
select select "100"
click at [473, 243] on select "5 Linhas 10 Linhas 20 Linhas 25 Linhas 50 Linhas 100 Linhas" at bounding box center [494, 250] width 42 height 14
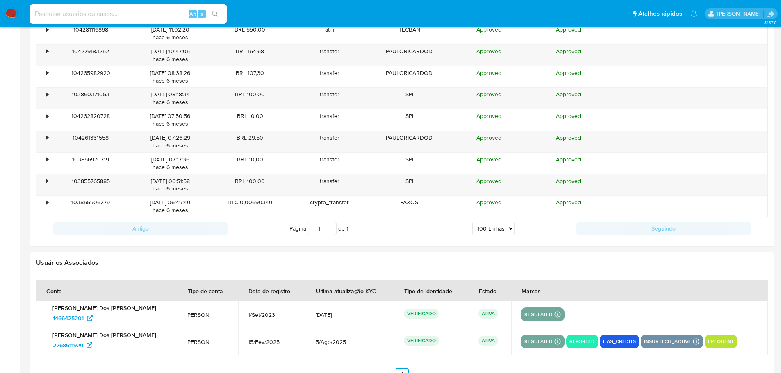
scroll to position [1040, 0]
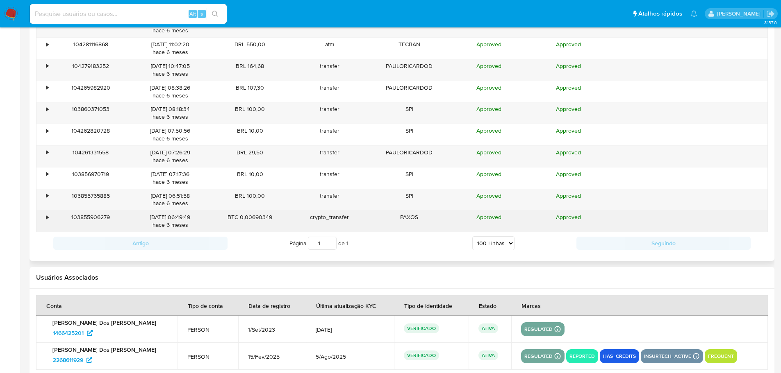
click at [46, 216] on div "•" at bounding box center [47, 218] width 2 height 8
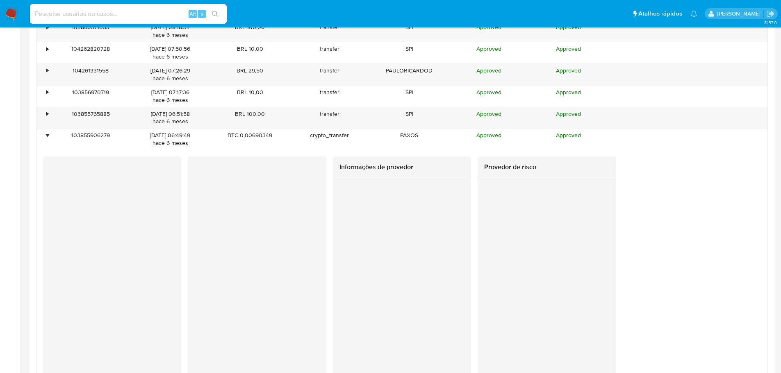
scroll to position [1163, 0]
